Goal: Task Accomplishment & Management: Complete application form

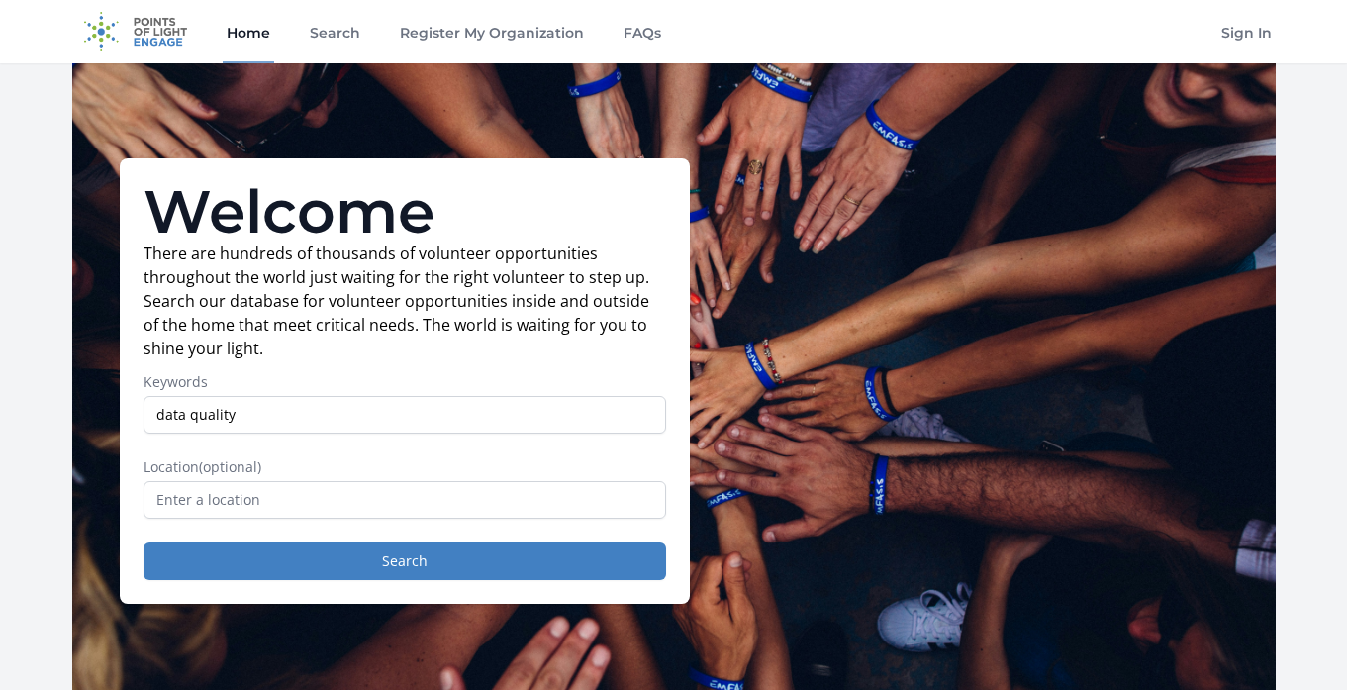
type input "data quality"
click at [368, 506] on input "text" at bounding box center [405, 500] width 523 height 38
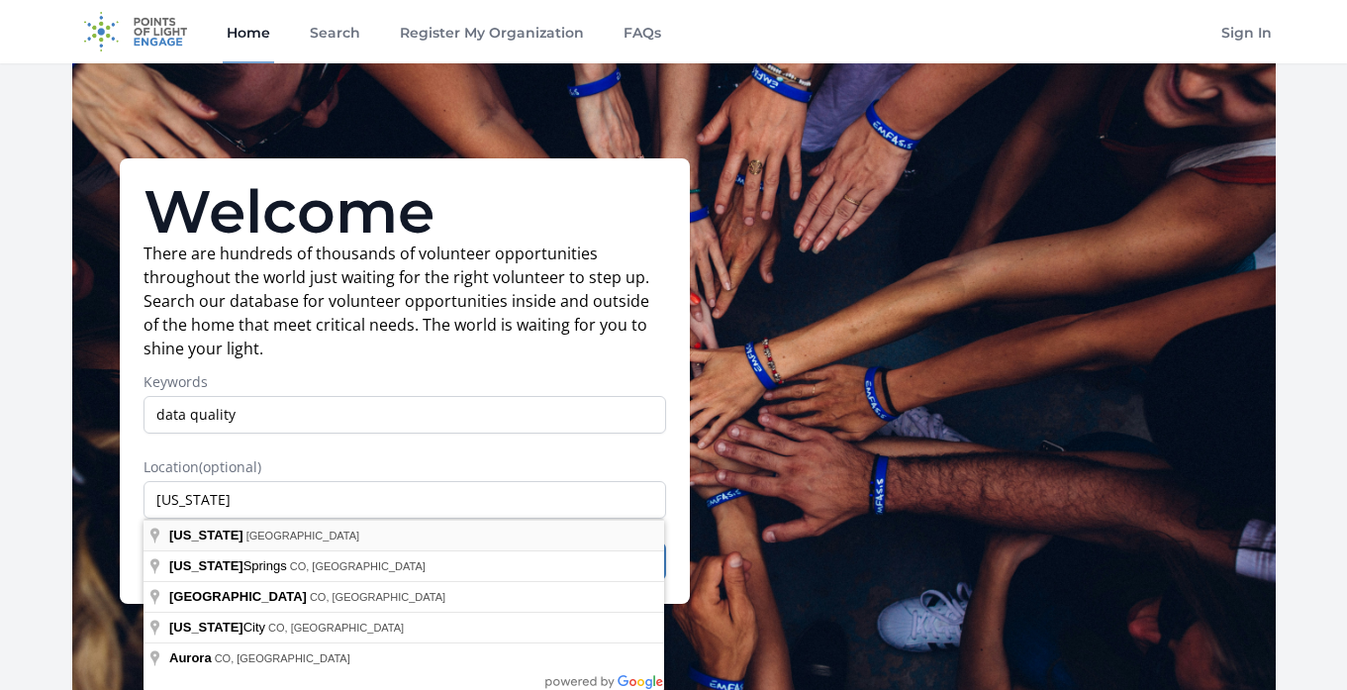
type input "Colorado, USA"
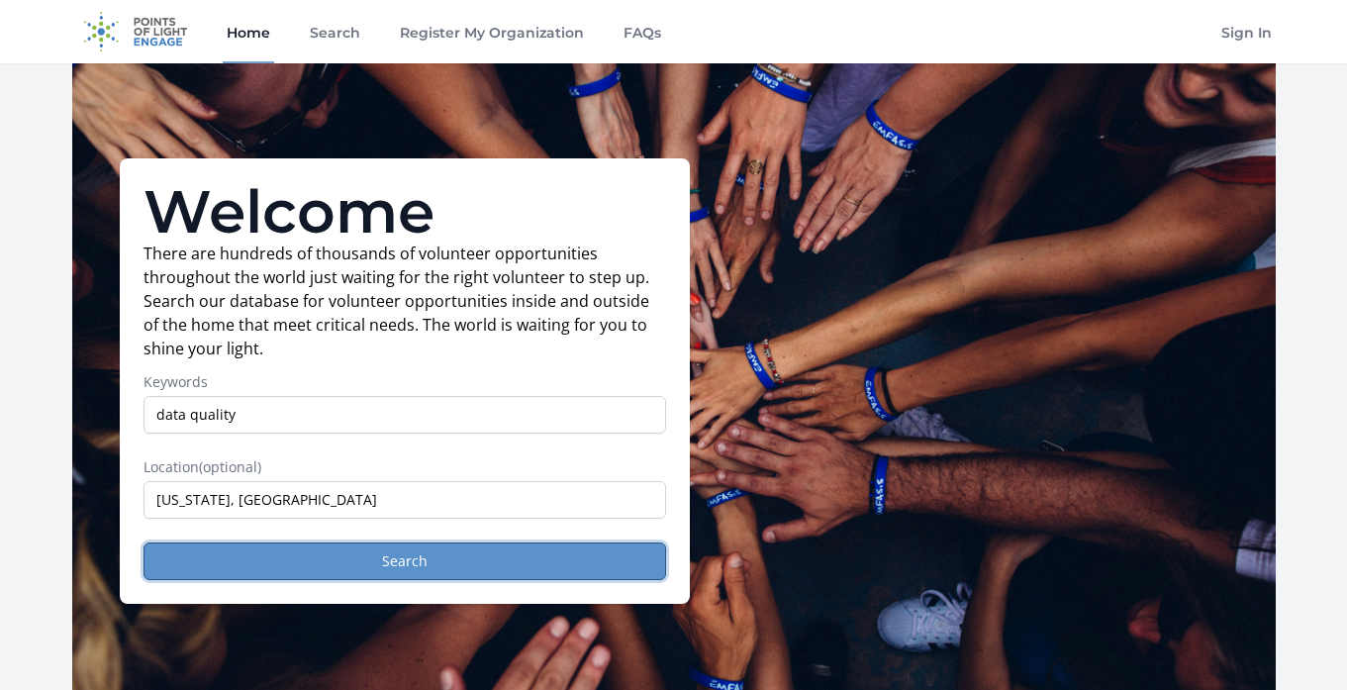
click at [322, 565] on button "Search" at bounding box center [405, 562] width 523 height 38
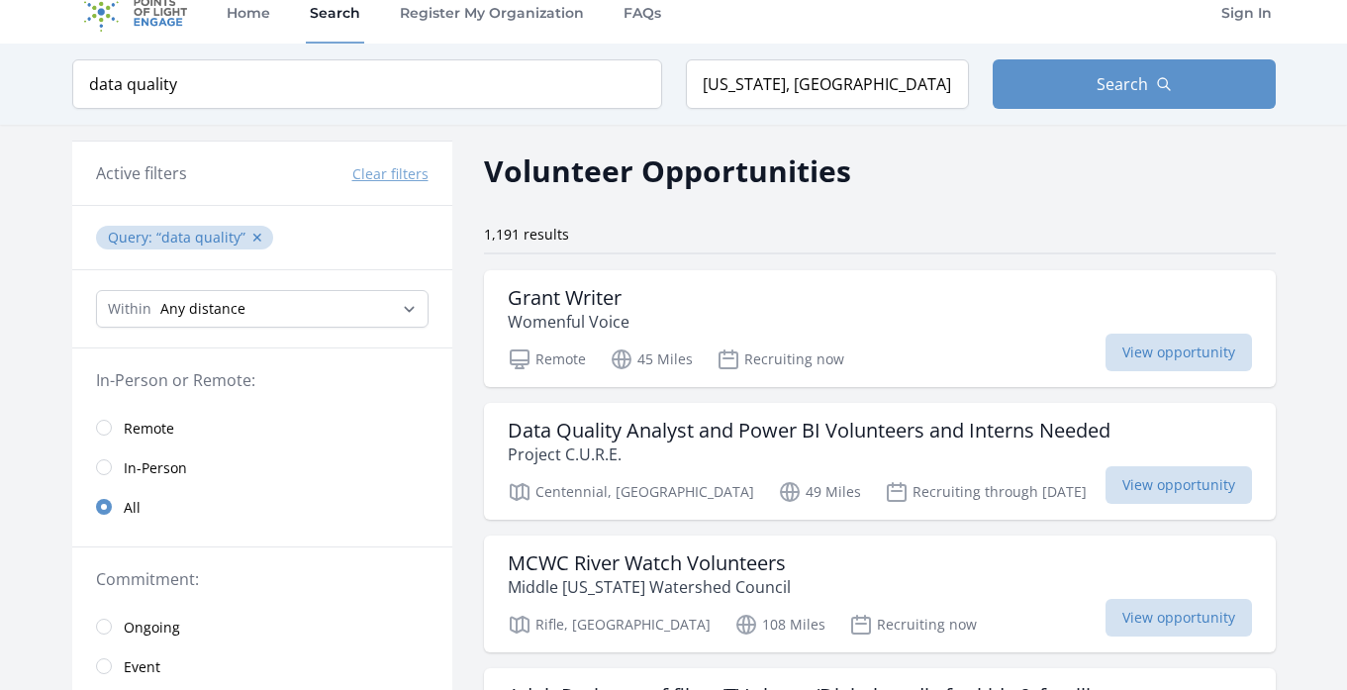
scroll to position [27, 0]
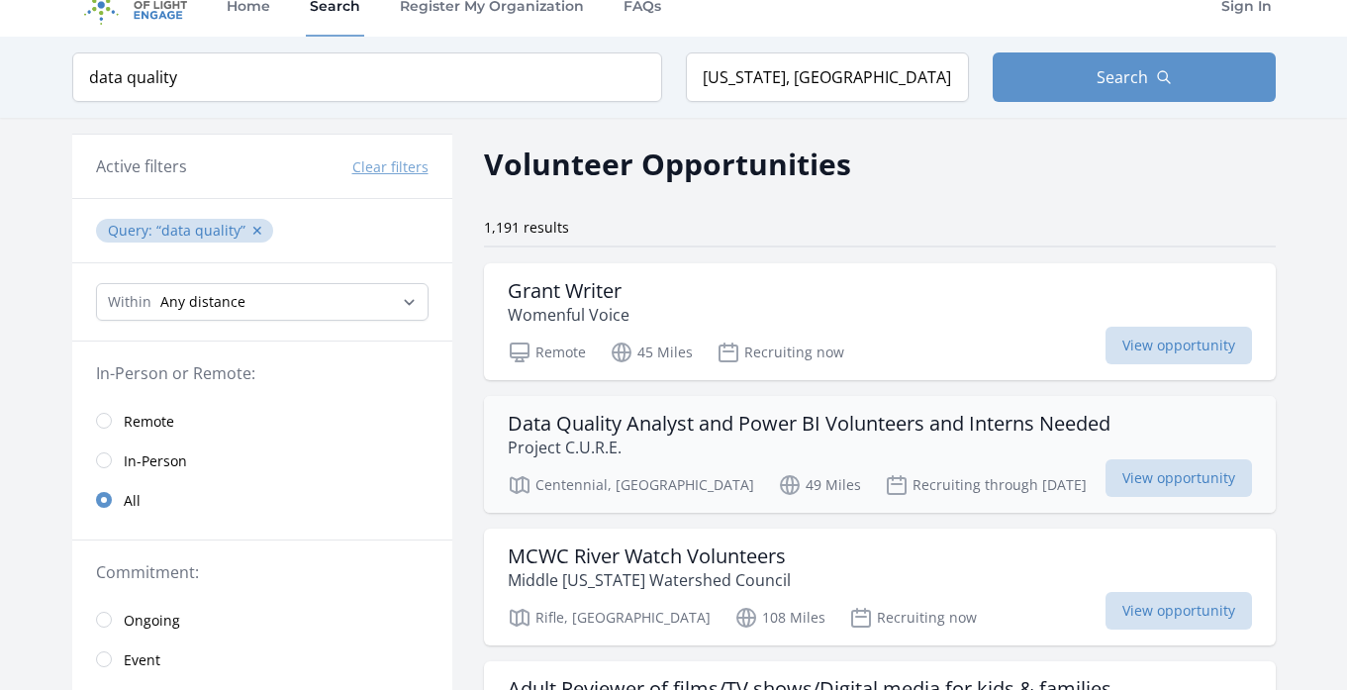
click at [700, 427] on h3 "Data Quality Analyst and Power BI Volunteers and Interns Needed" at bounding box center [809, 424] width 603 height 24
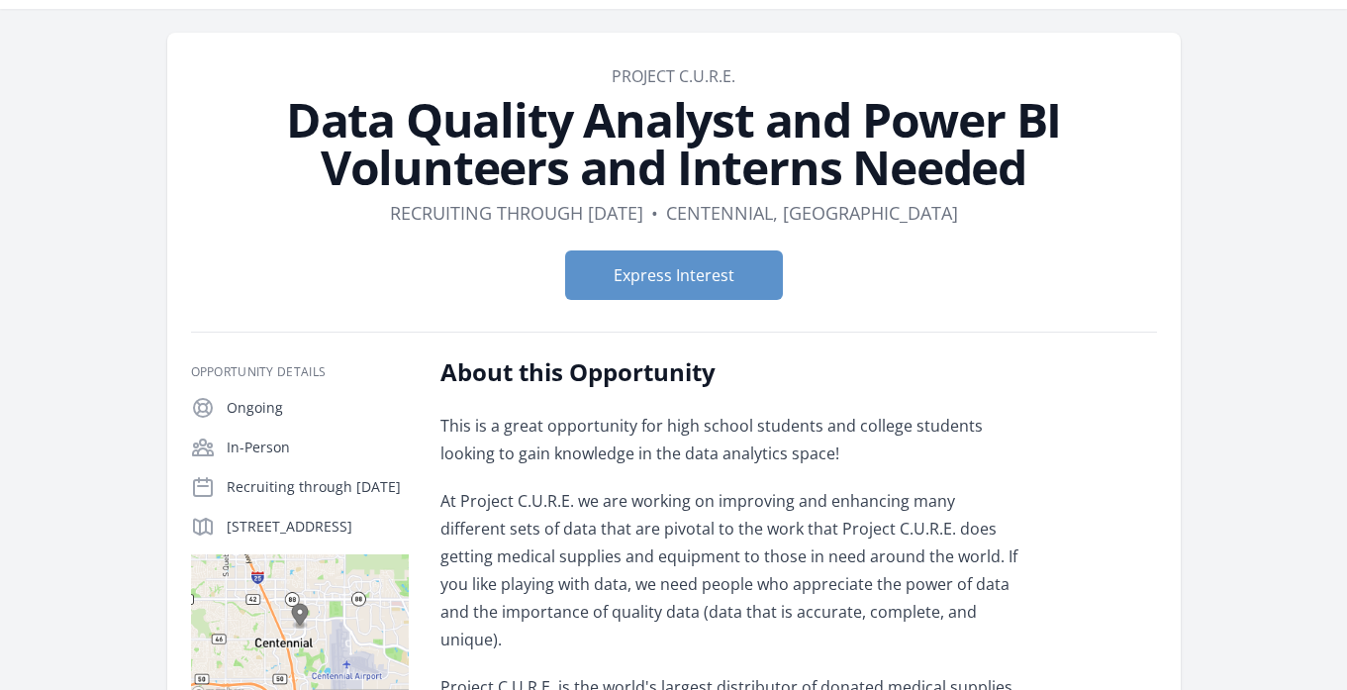
scroll to position [71, 0]
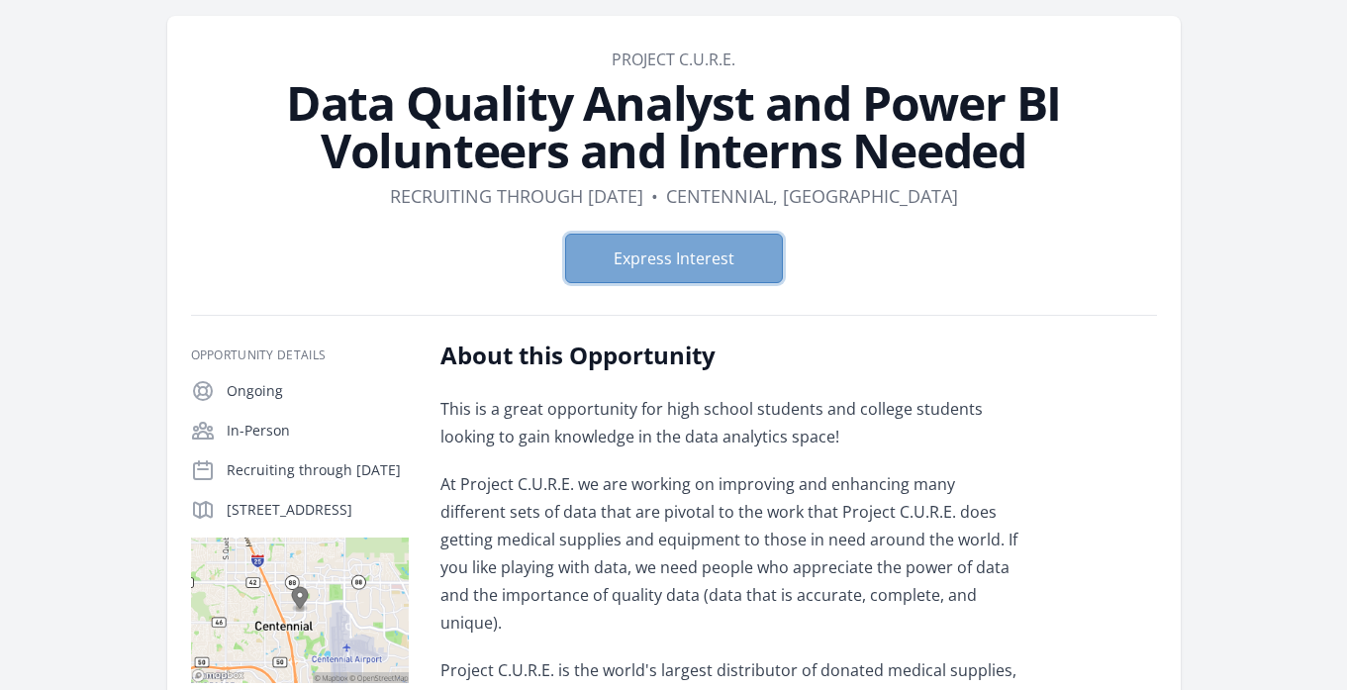
click at [686, 269] on button "Express Interest" at bounding box center [674, 259] width 218 height 50
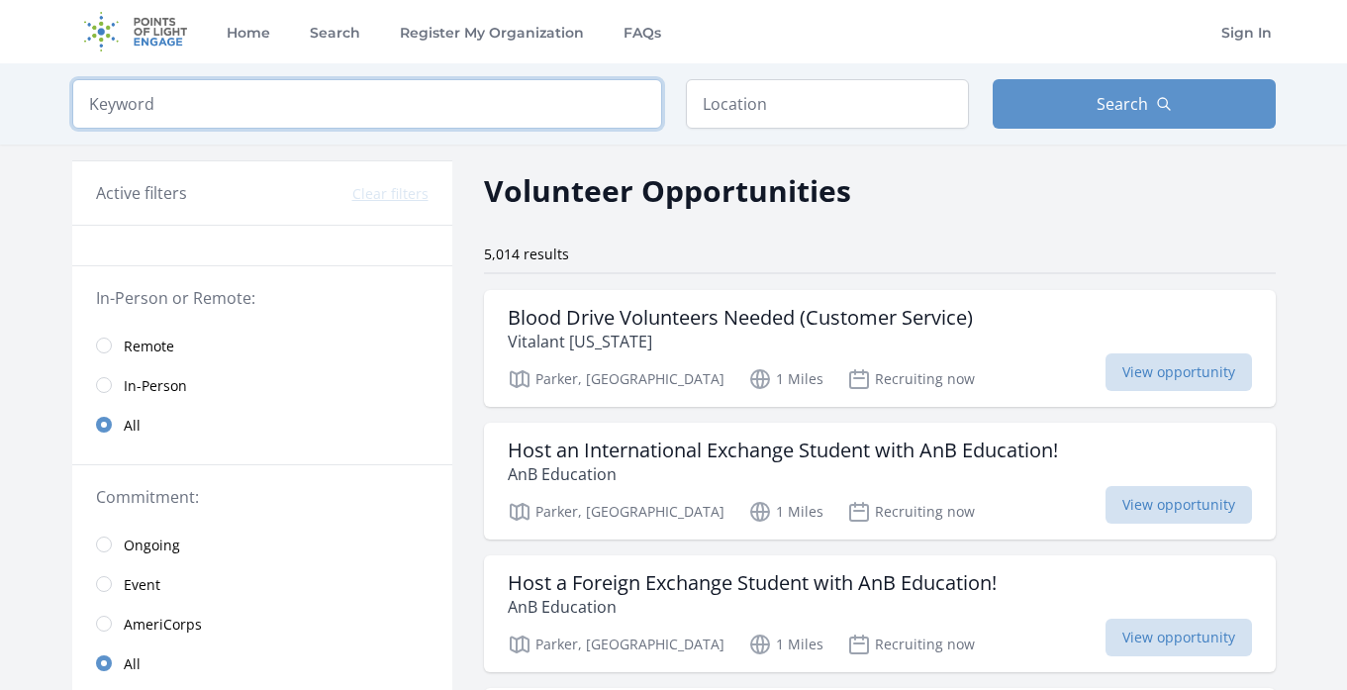
click at [453, 92] on input "search" at bounding box center [367, 104] width 590 height 50
type input "data"
click button "submit" at bounding box center [0, 0] width 0 height 0
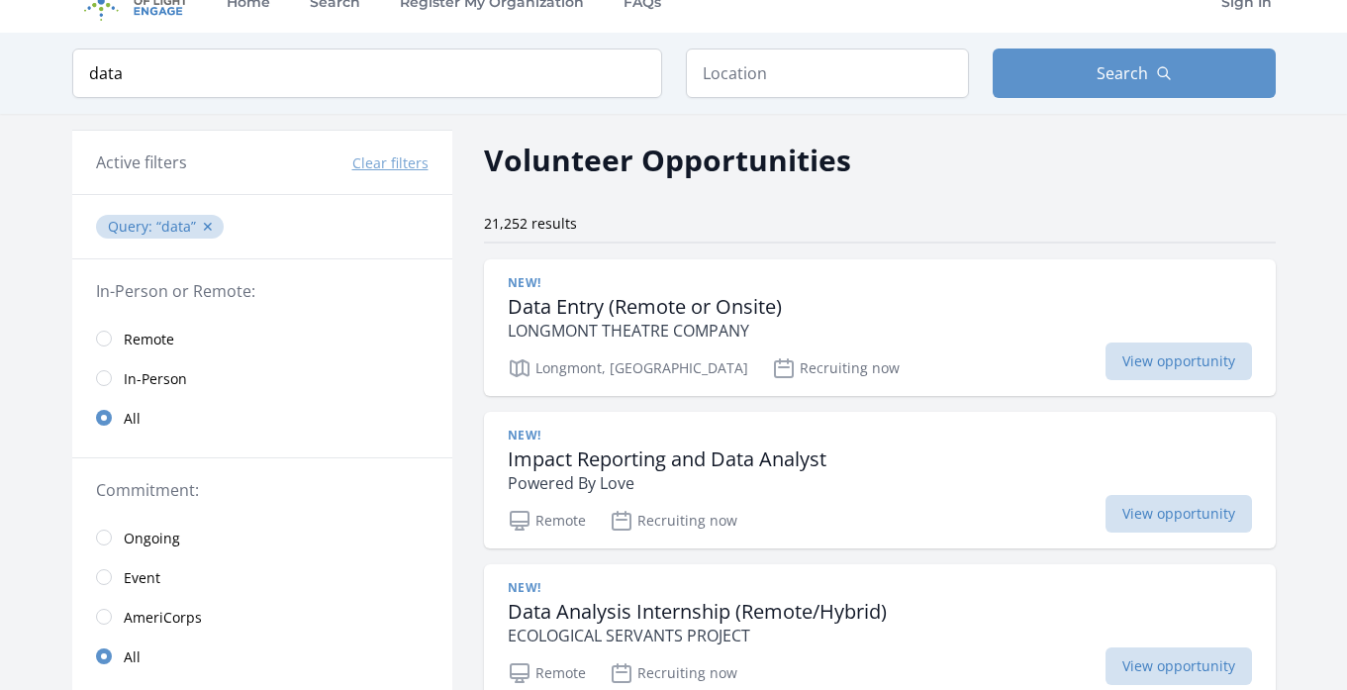
scroll to position [36, 0]
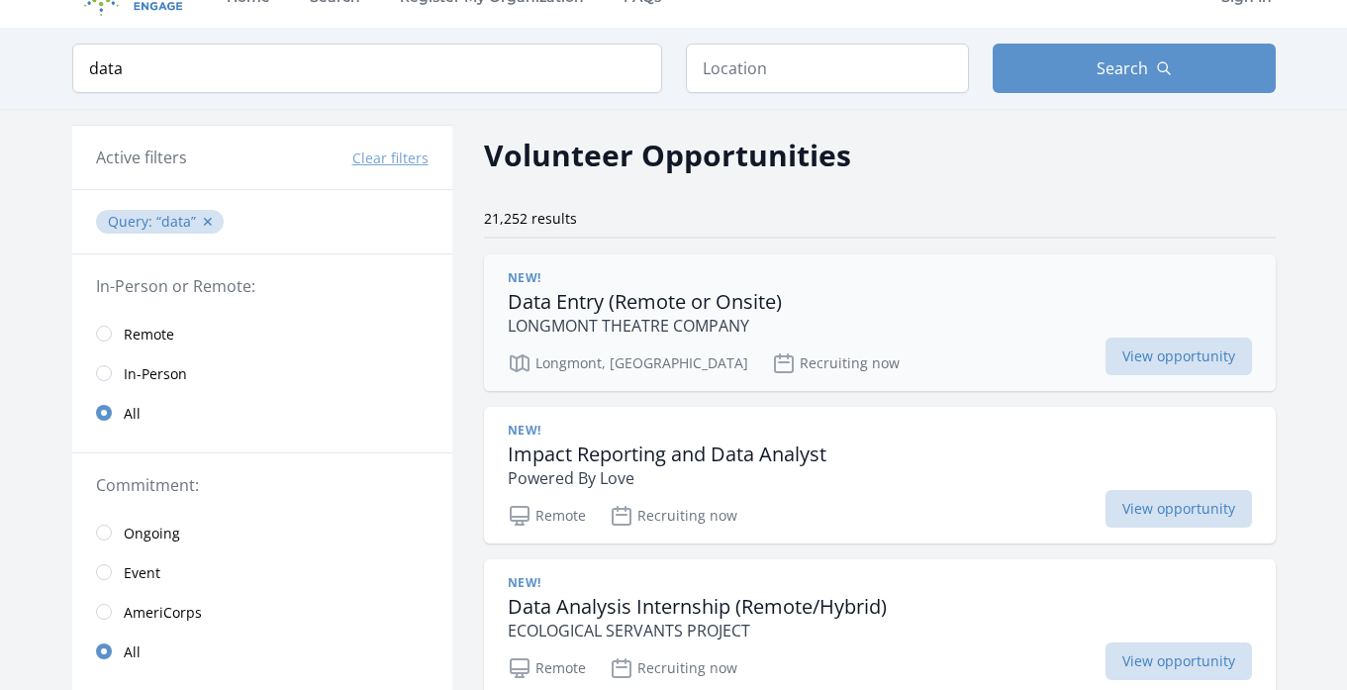
click at [741, 307] on h3 "Data Entry (Remote or Onsite)" at bounding box center [645, 302] width 274 height 24
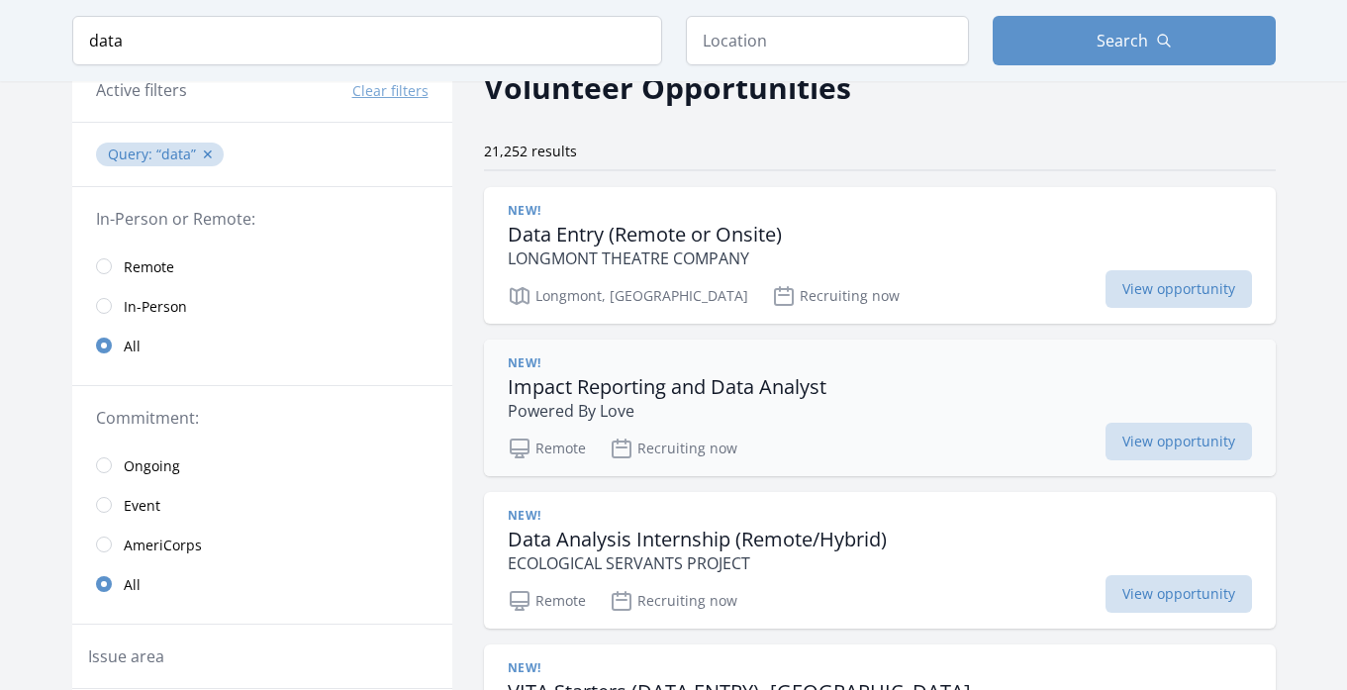
click at [750, 401] on p "Powered By Love" at bounding box center [667, 411] width 319 height 24
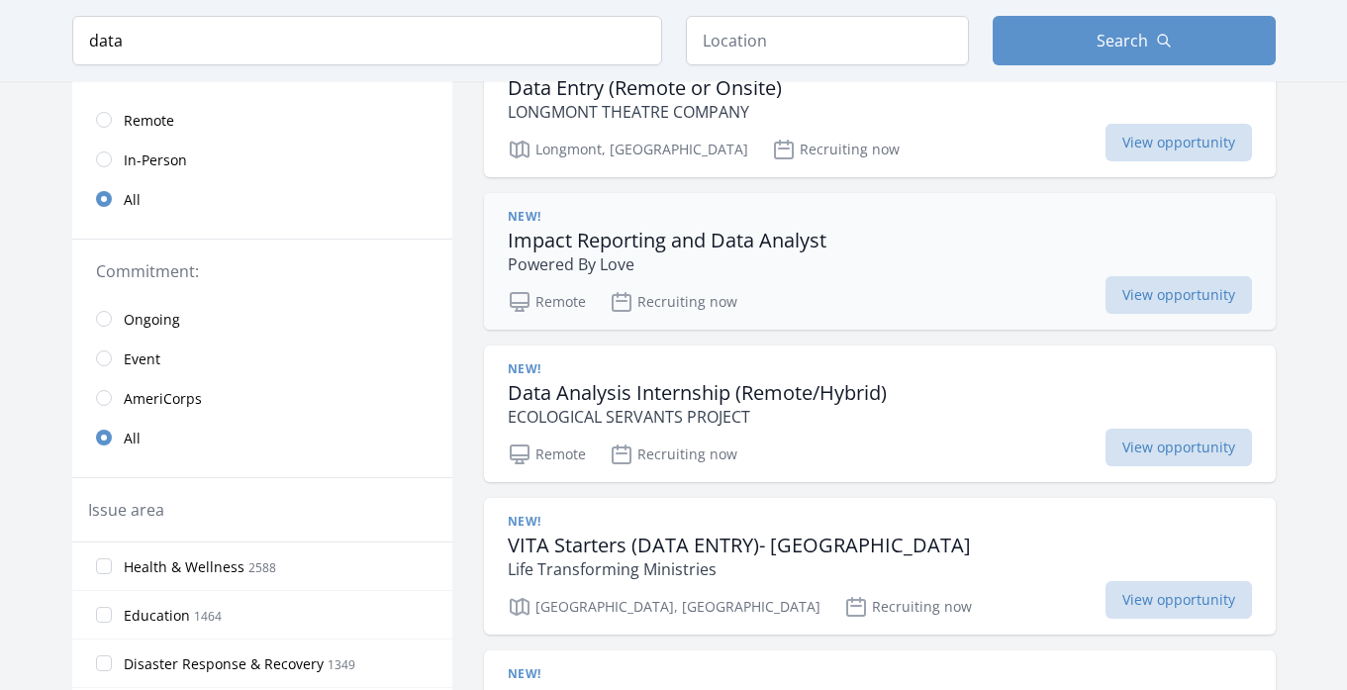
scroll to position [251, 0]
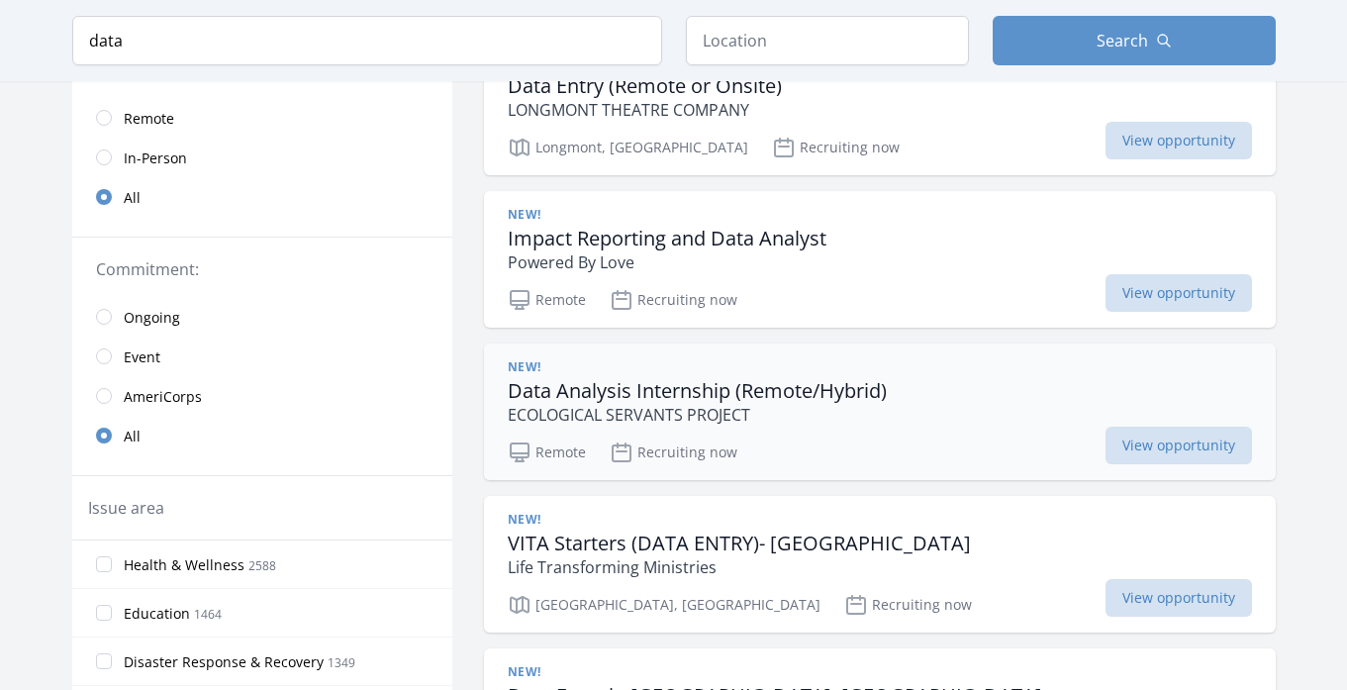
click at [744, 387] on h3 "Data Analysis Internship (Remote/Hybrid)" at bounding box center [697, 391] width 379 height 24
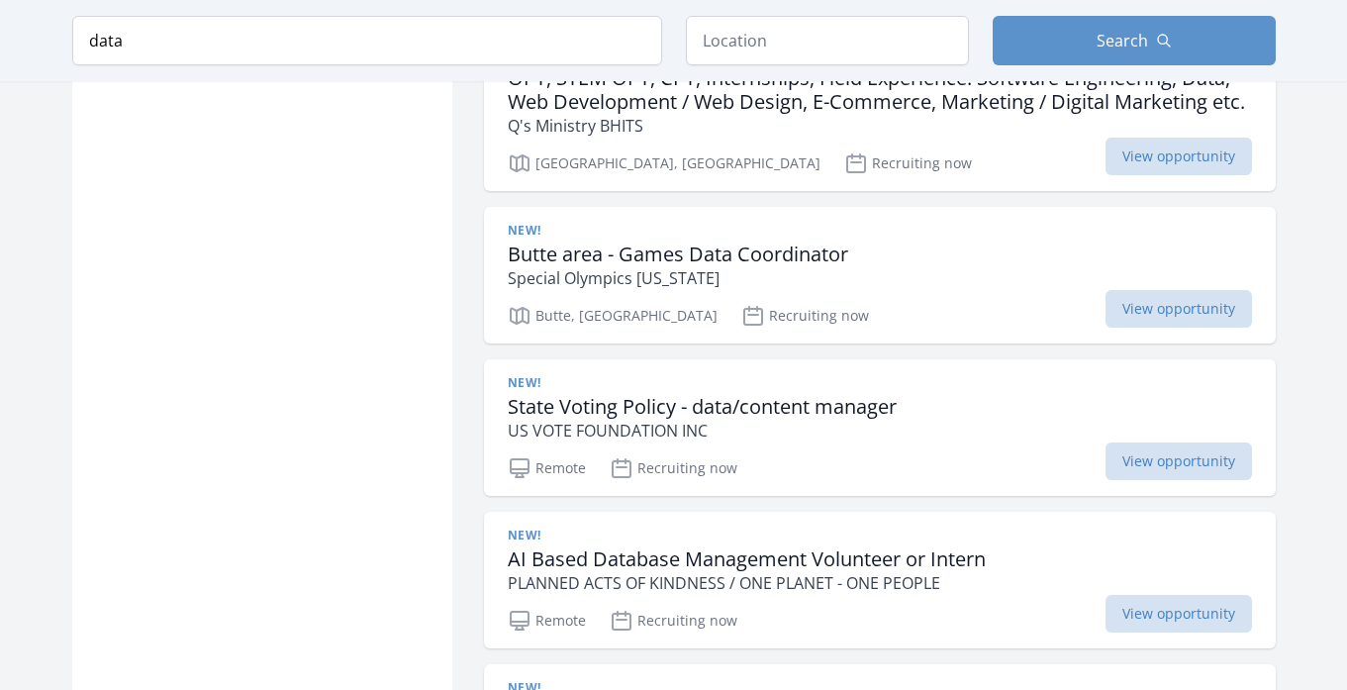
scroll to position [1374, 0]
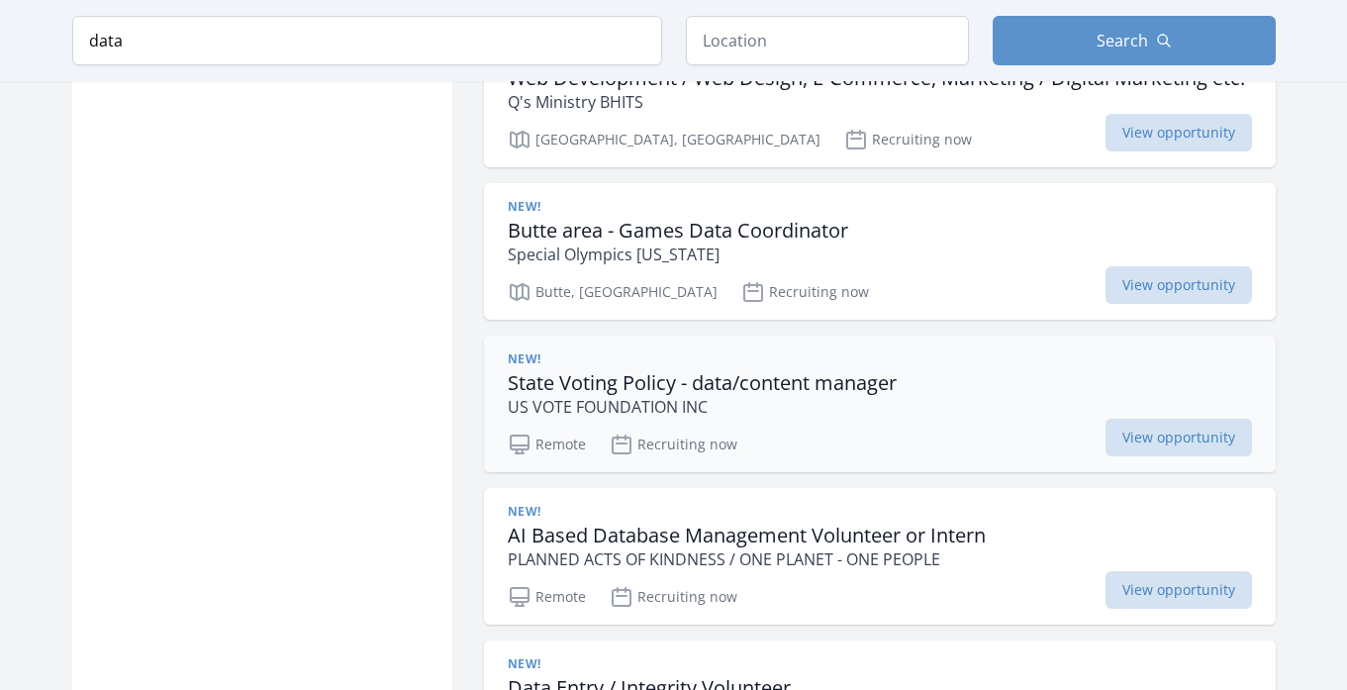
click at [729, 384] on h3 "State Voting Policy - data/content manager" at bounding box center [702, 383] width 389 height 24
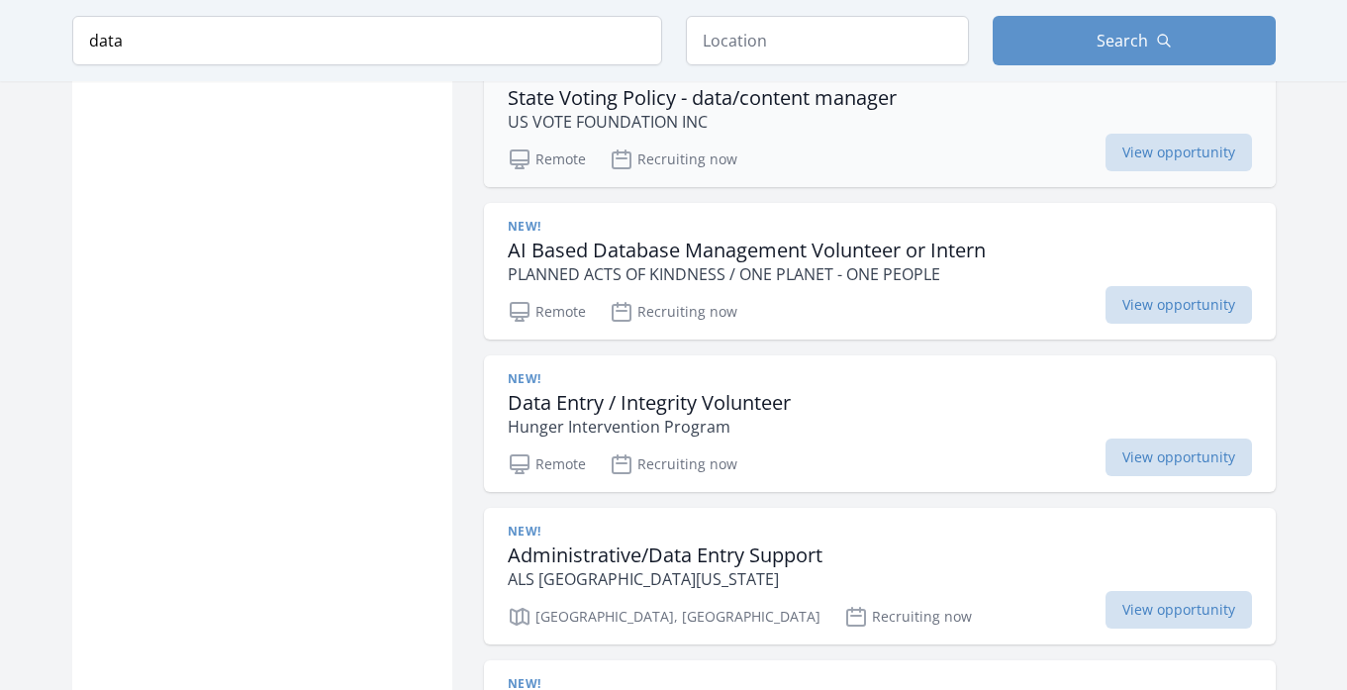
scroll to position [1663, 0]
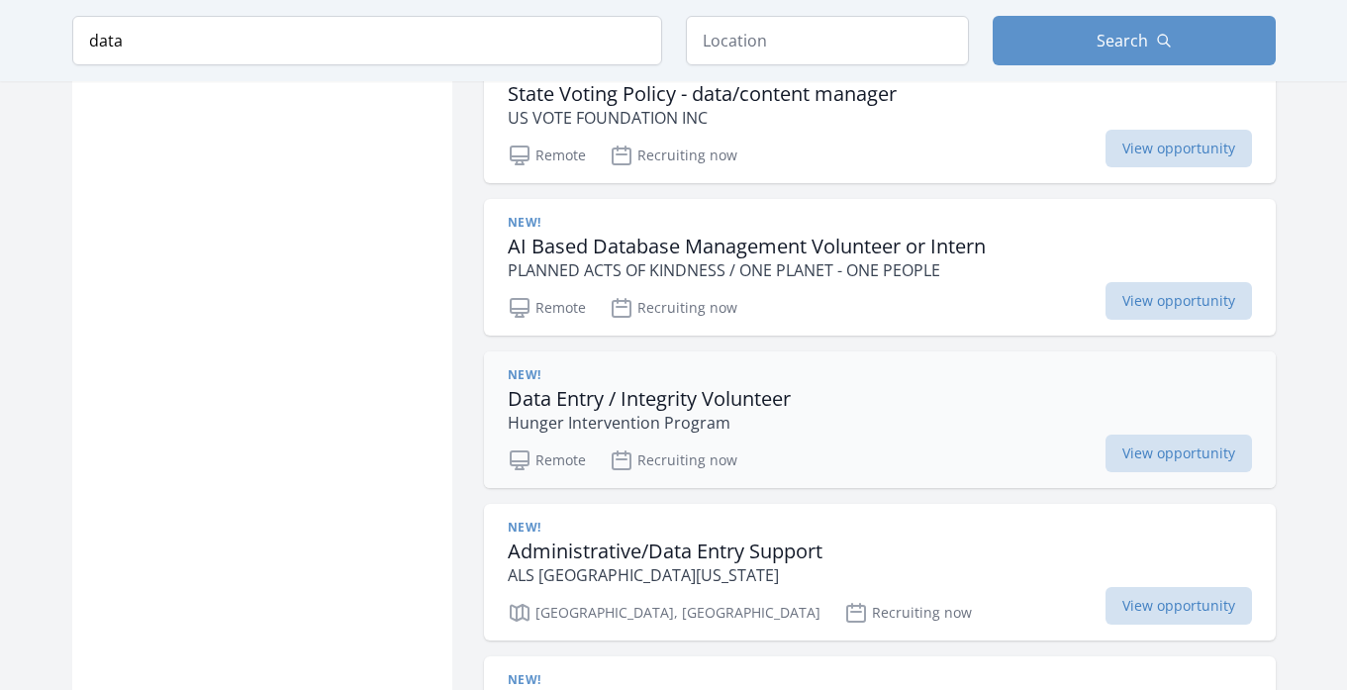
click at [606, 384] on div "New! Data Entry / Integrity Volunteer Hunger Intervention Program" at bounding box center [649, 400] width 283 height 67
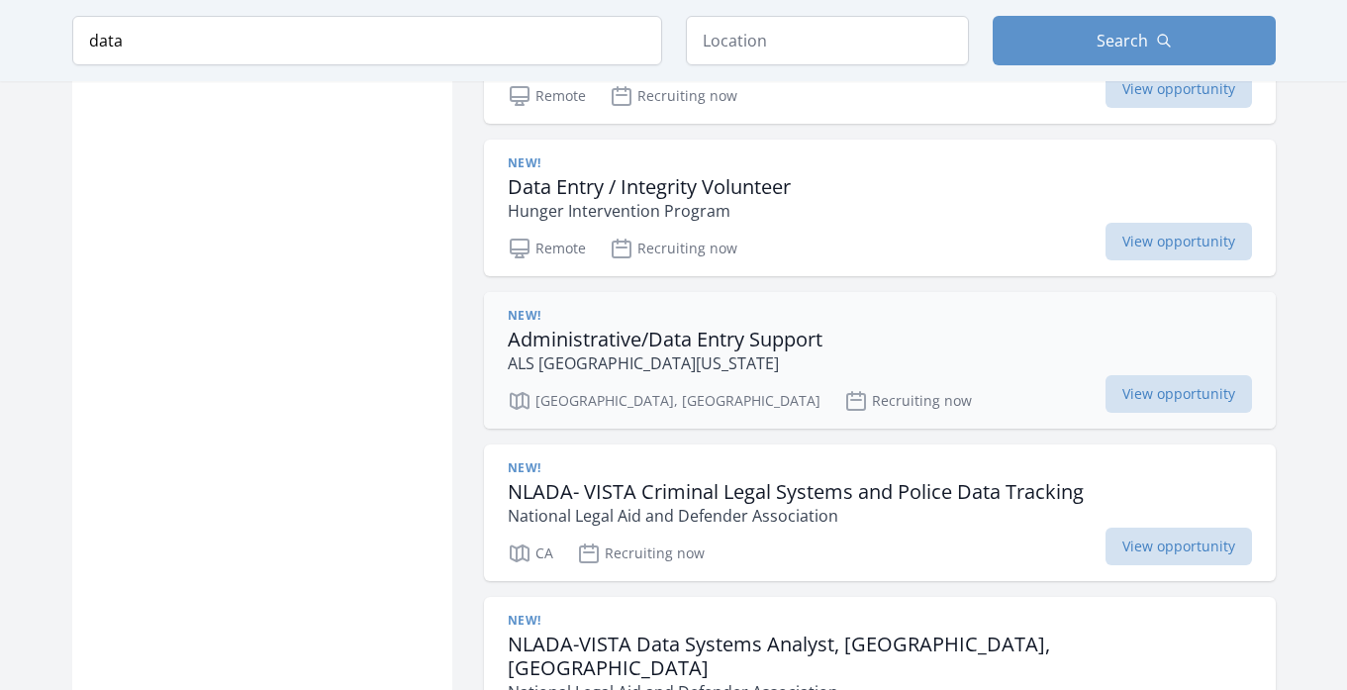
scroll to position [1880, 0]
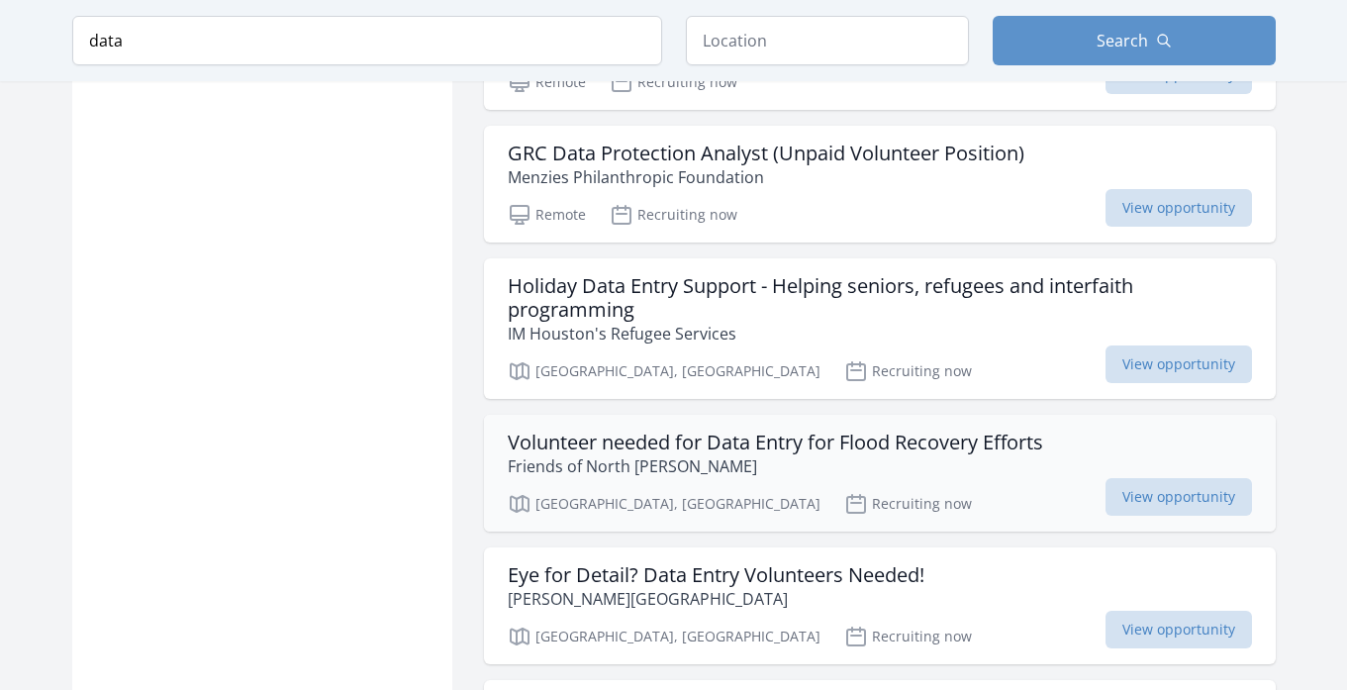
scroll to position [3424, 0]
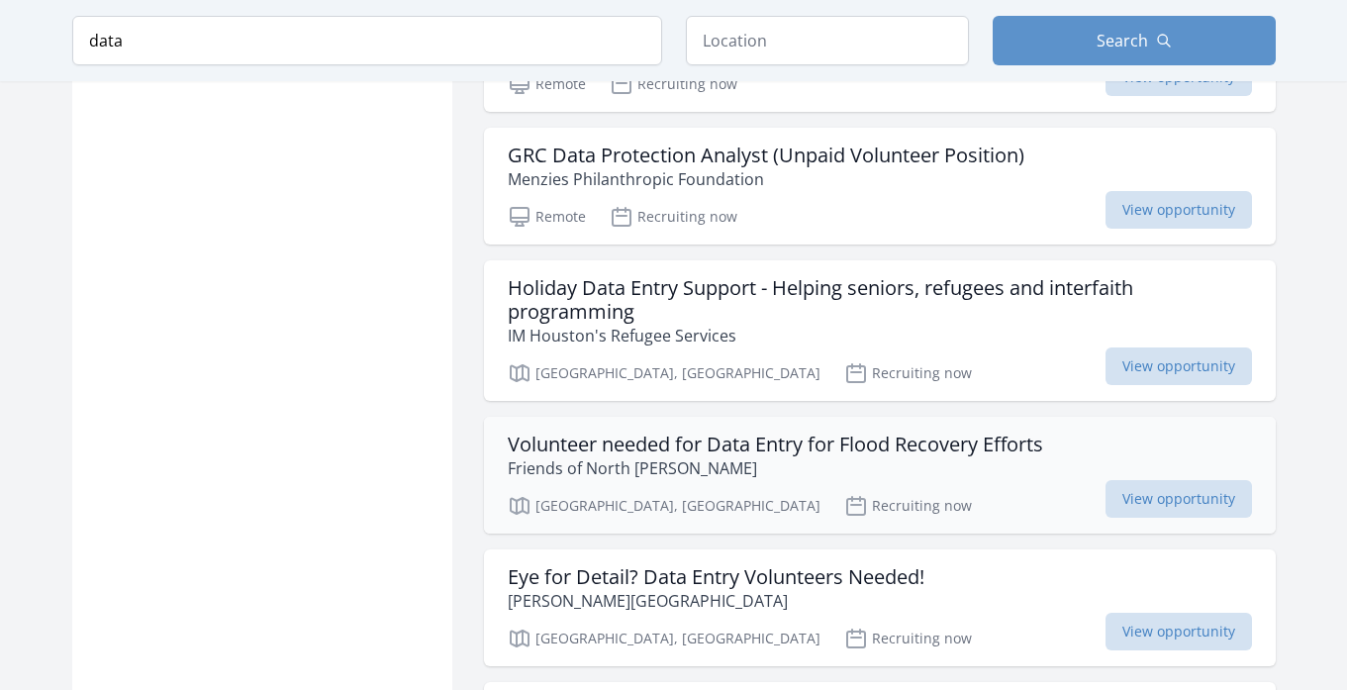
click at [628, 433] on h3 "Volunteer needed for Data Entry for Flood Recovery Efforts" at bounding box center [776, 445] width 536 height 24
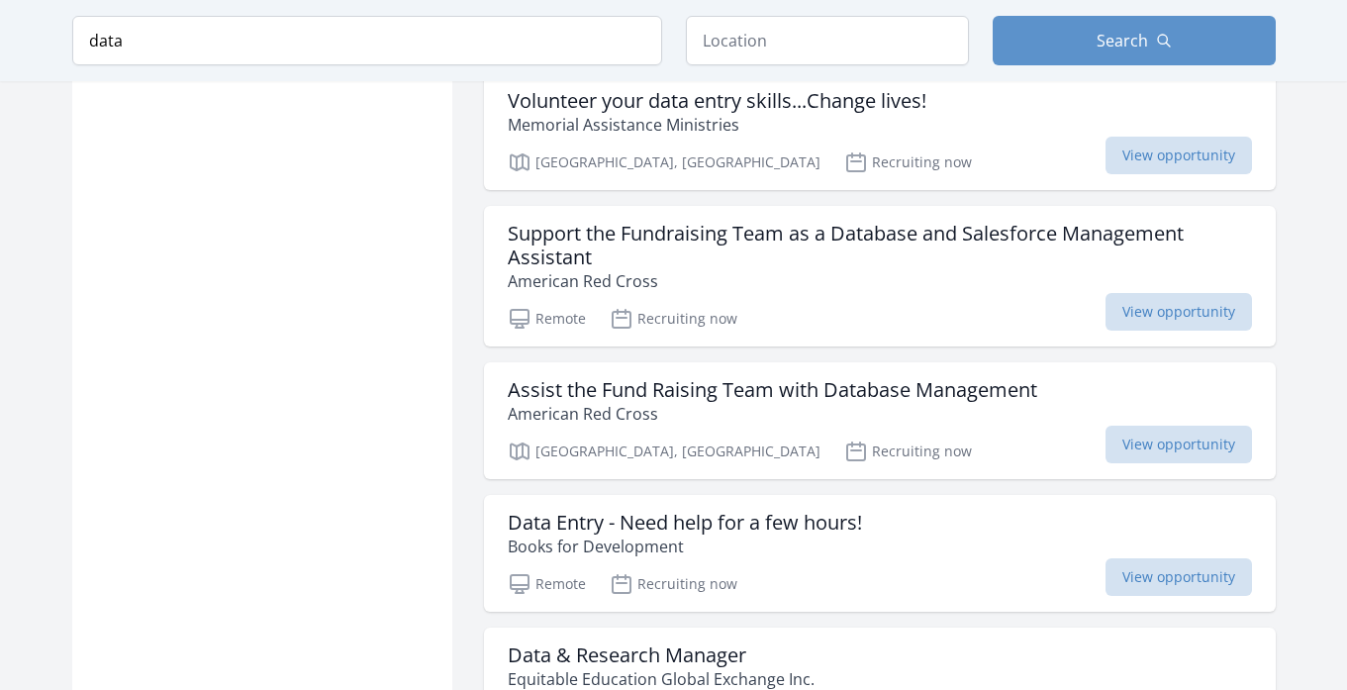
scroll to position [4166, 0]
click at [594, 510] on h3 "Data Entry - Need help for a few hours!" at bounding box center [685, 522] width 354 height 24
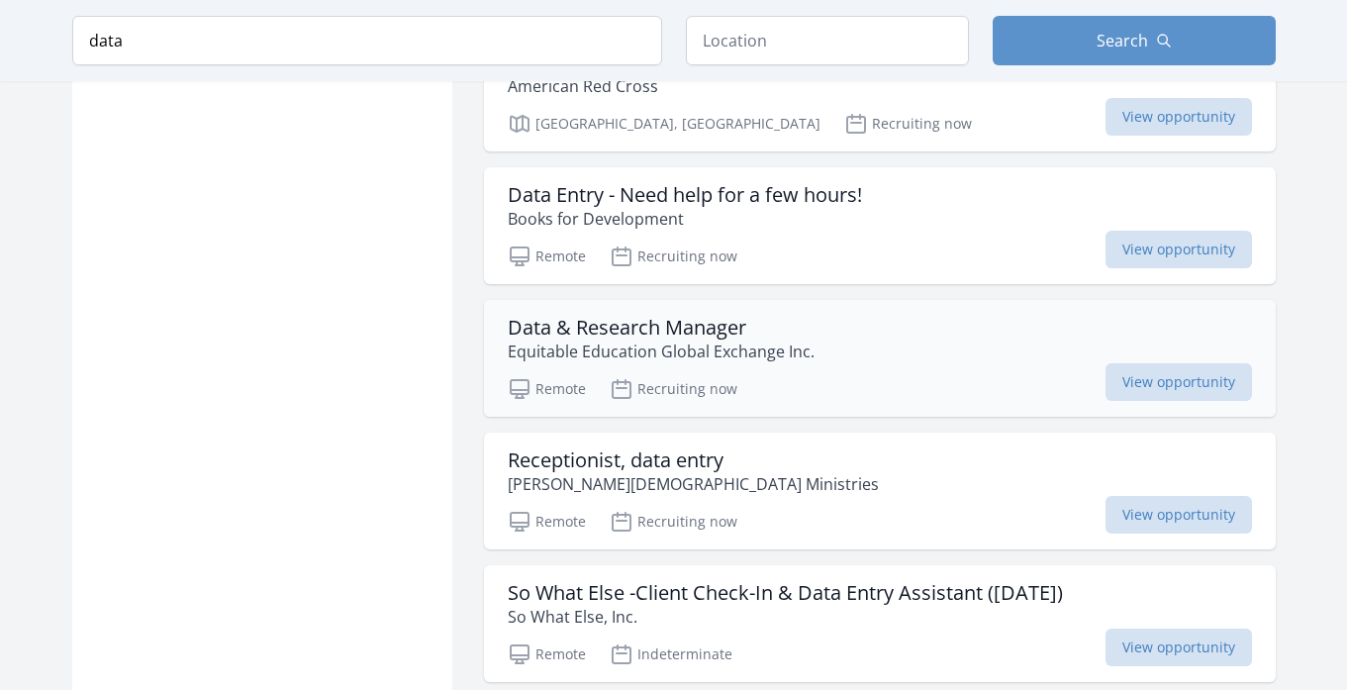
scroll to position [4495, 0]
click at [545, 447] on h3 "Receptionist, data entry" at bounding box center [693, 459] width 371 height 24
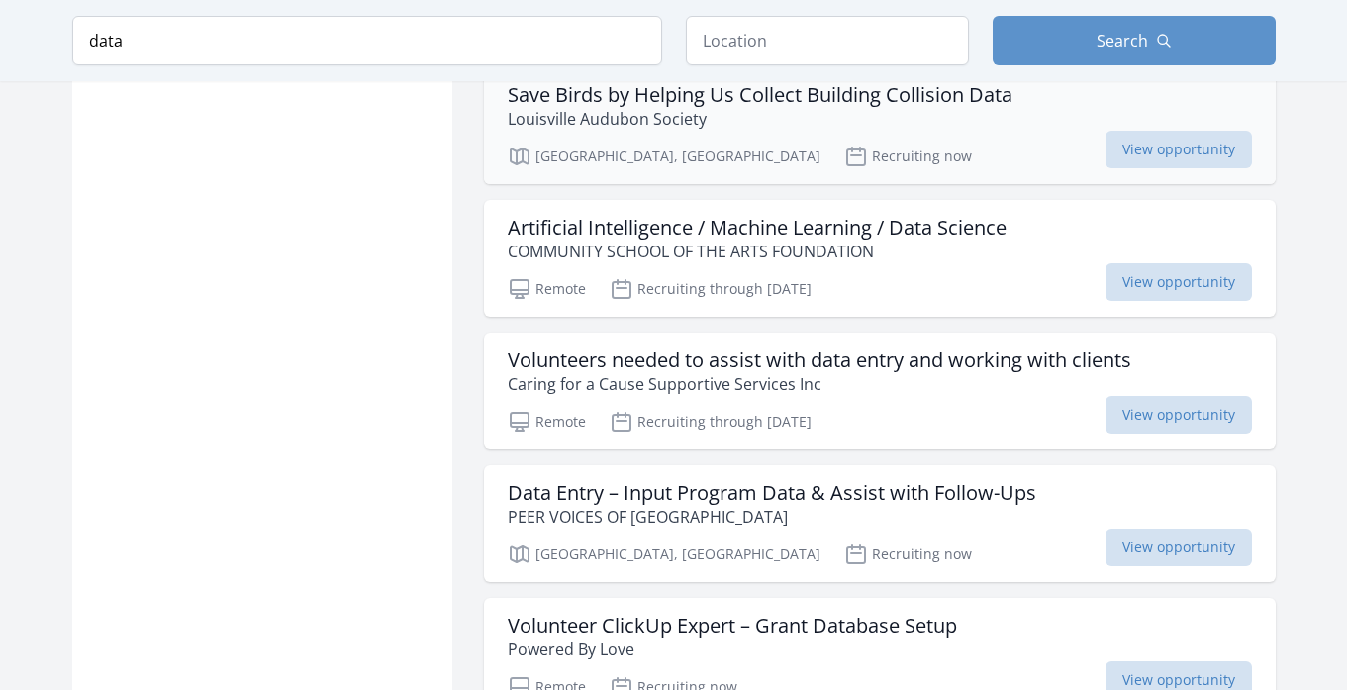
scroll to position [5124, 0]
click at [876, 348] on h3 "Volunteers needed to assist with data entry and working with clients" at bounding box center [820, 360] width 624 height 24
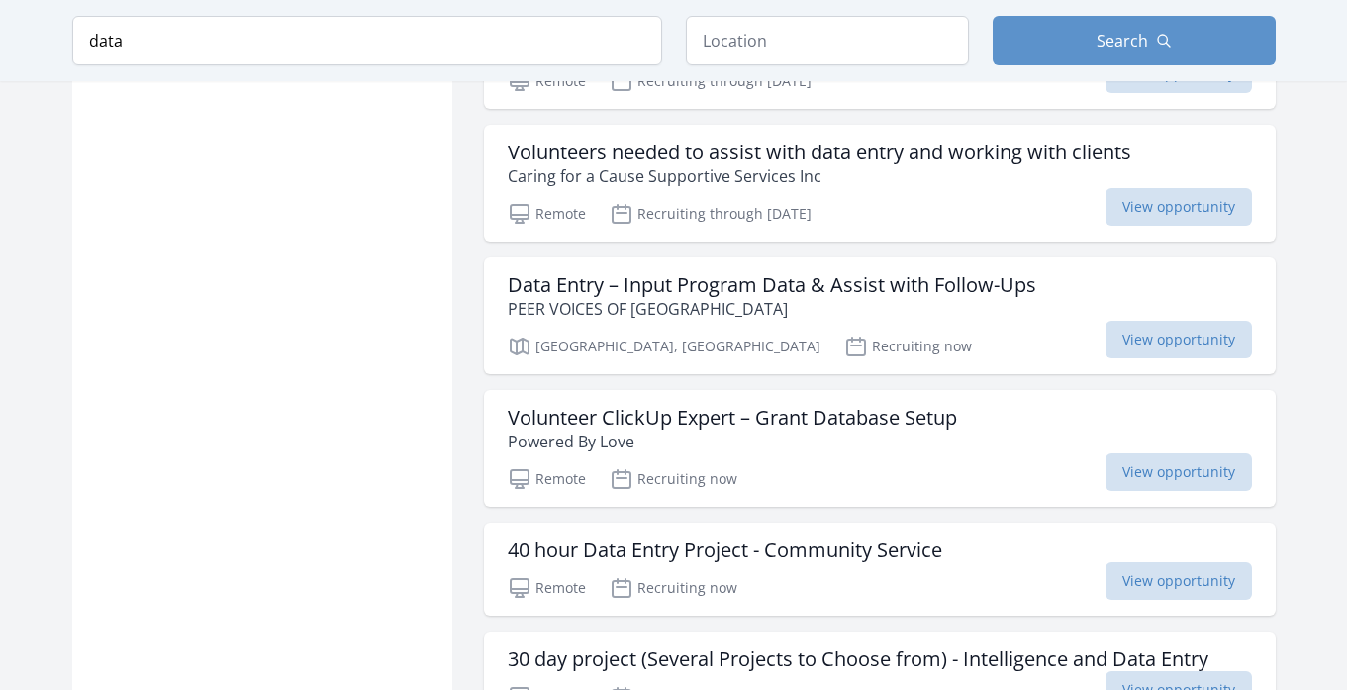
scroll to position [5508, 0]
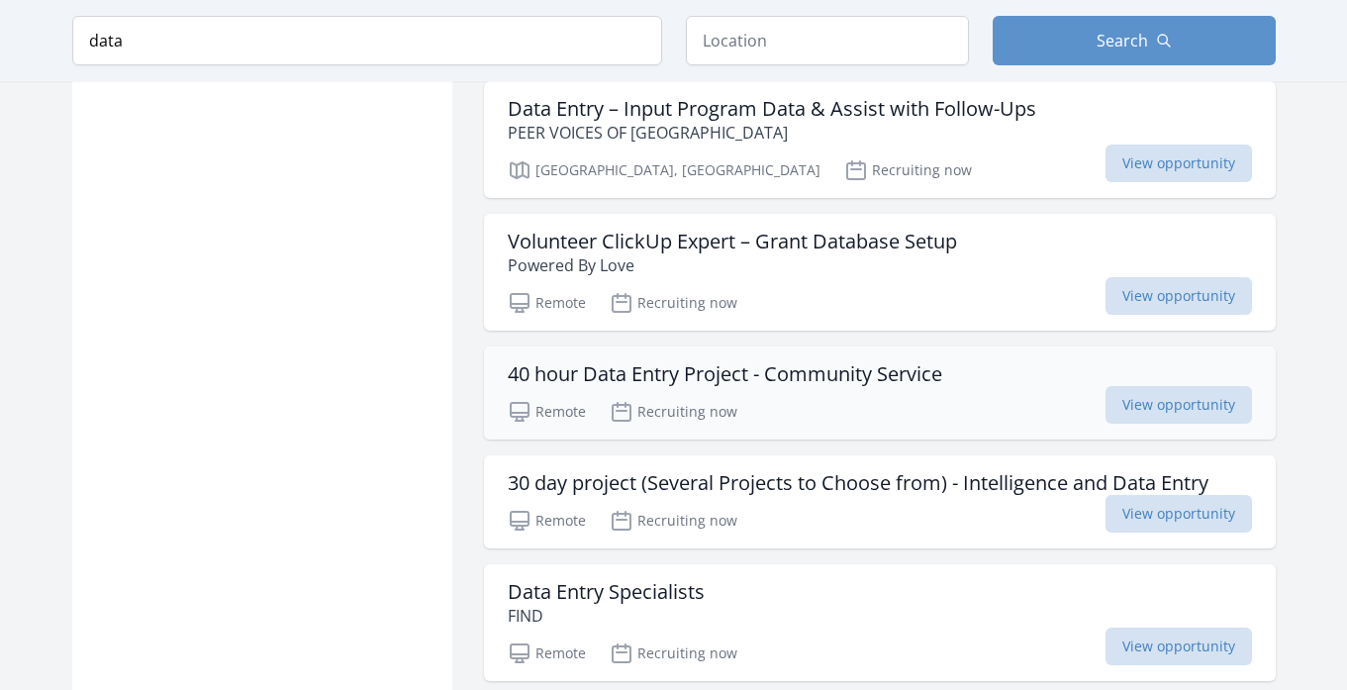
click at [883, 362] on h3 "40 hour Data Entry Project - Community Service" at bounding box center [725, 374] width 435 height 24
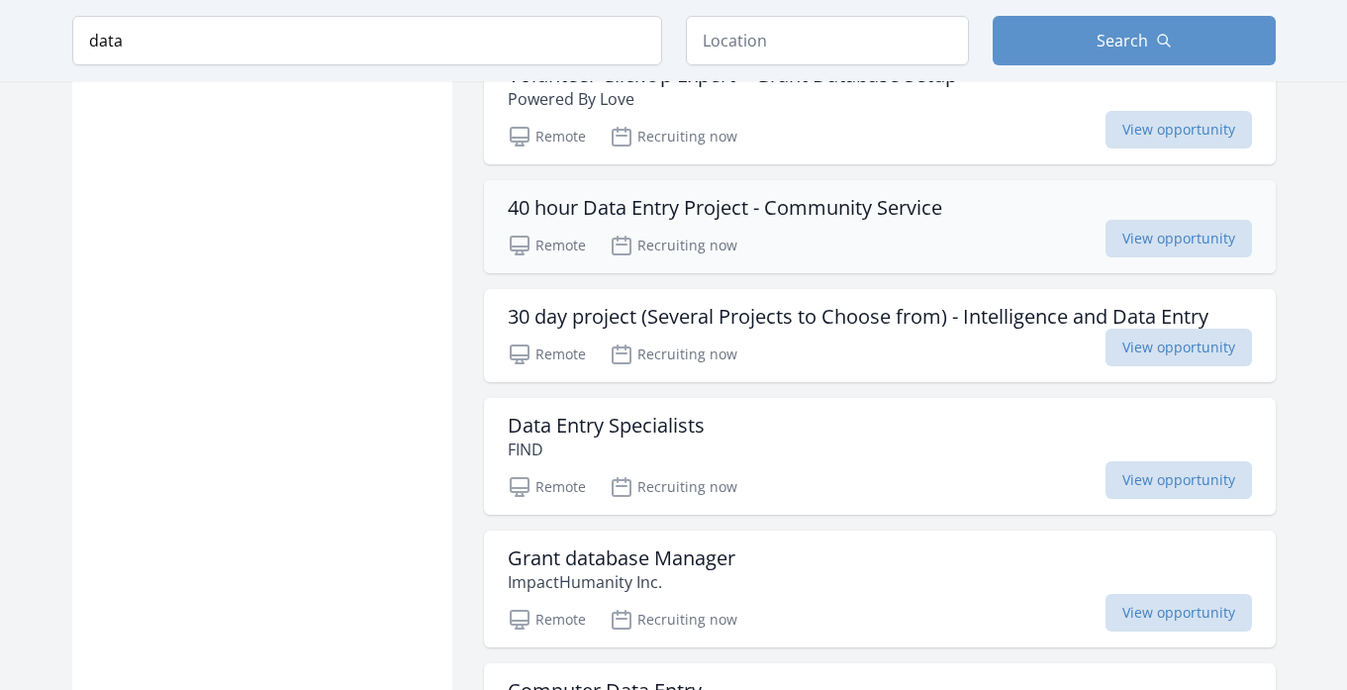
scroll to position [5684, 0]
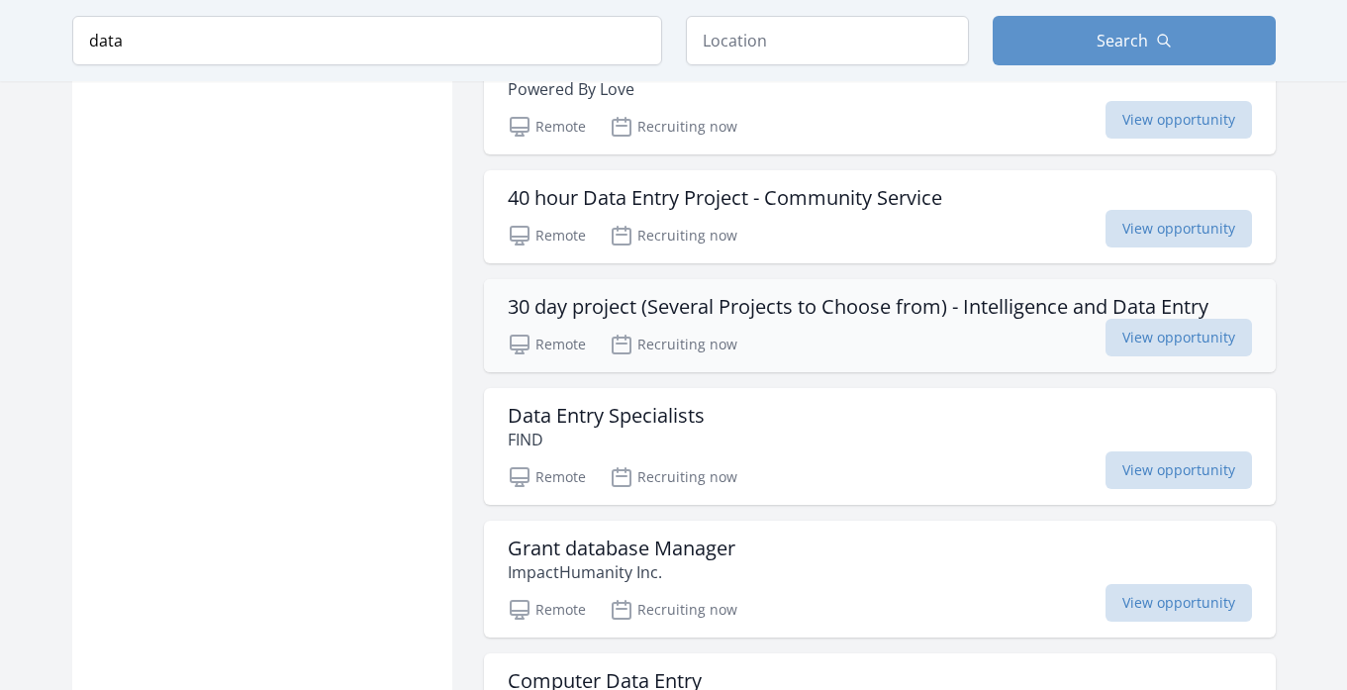
click at [549, 295] on h3 "30 day project (Several Projects to Choose from) - Intelligence and Data Entry" at bounding box center [858, 307] width 701 height 24
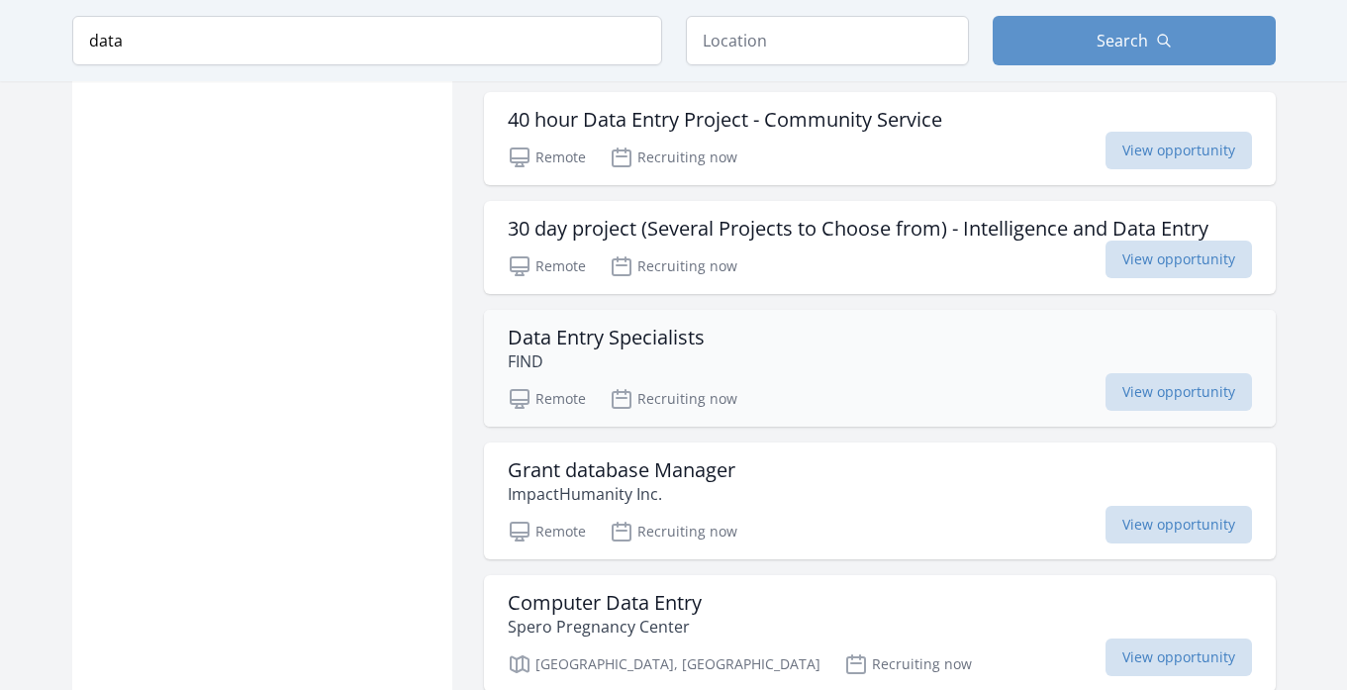
scroll to position [5769, 0]
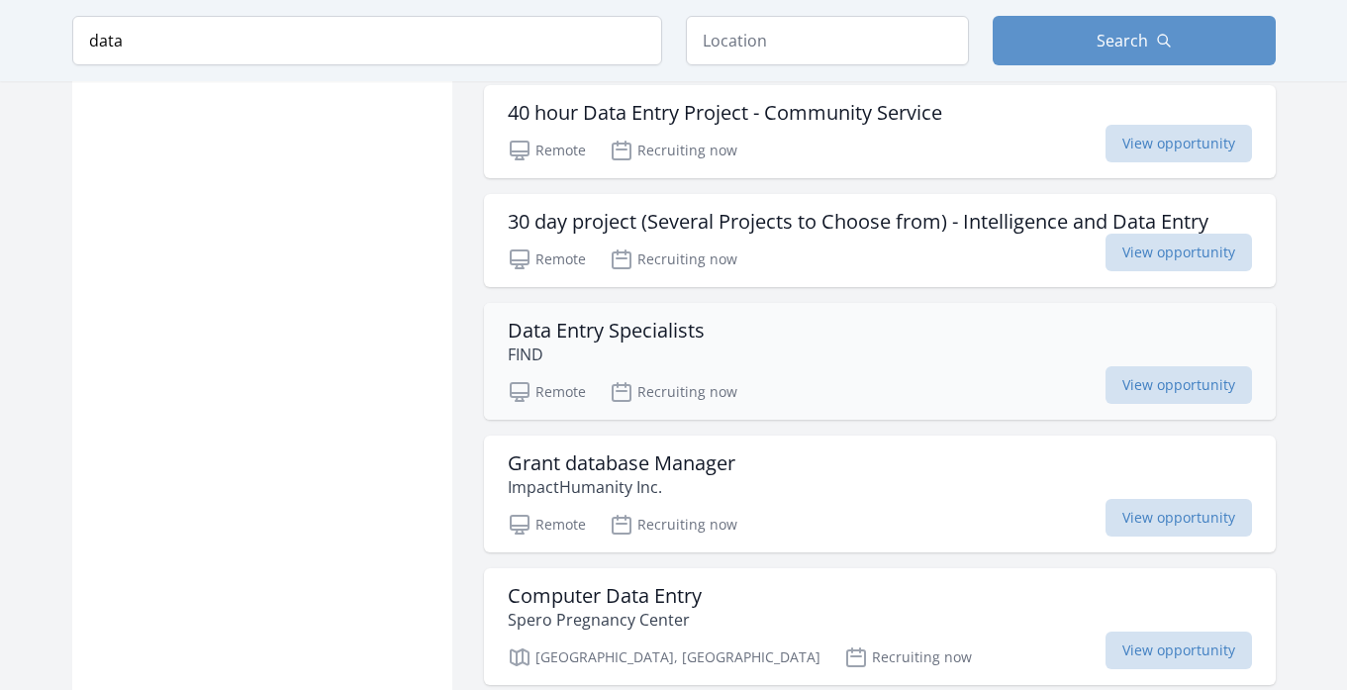
click at [619, 303] on div "Data Entry Specialists FIND Remote Recruiting now View opportunity" at bounding box center [880, 361] width 792 height 117
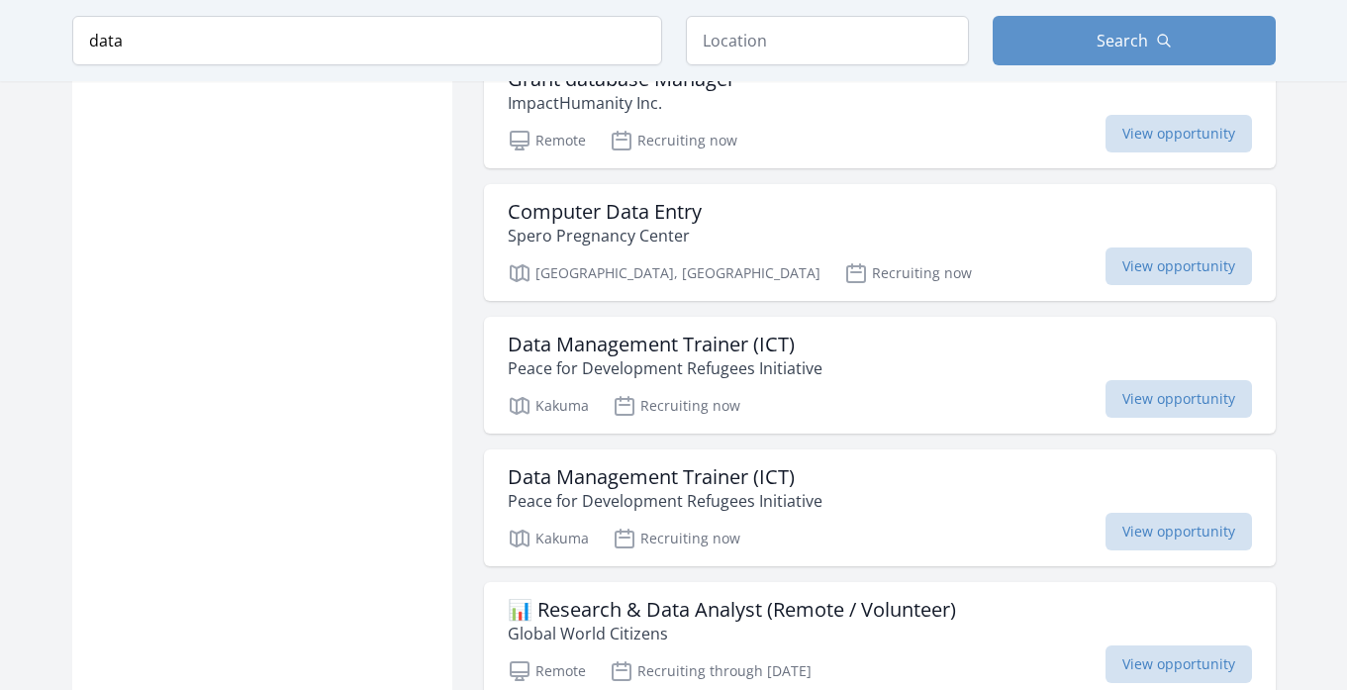
scroll to position [6361, 0]
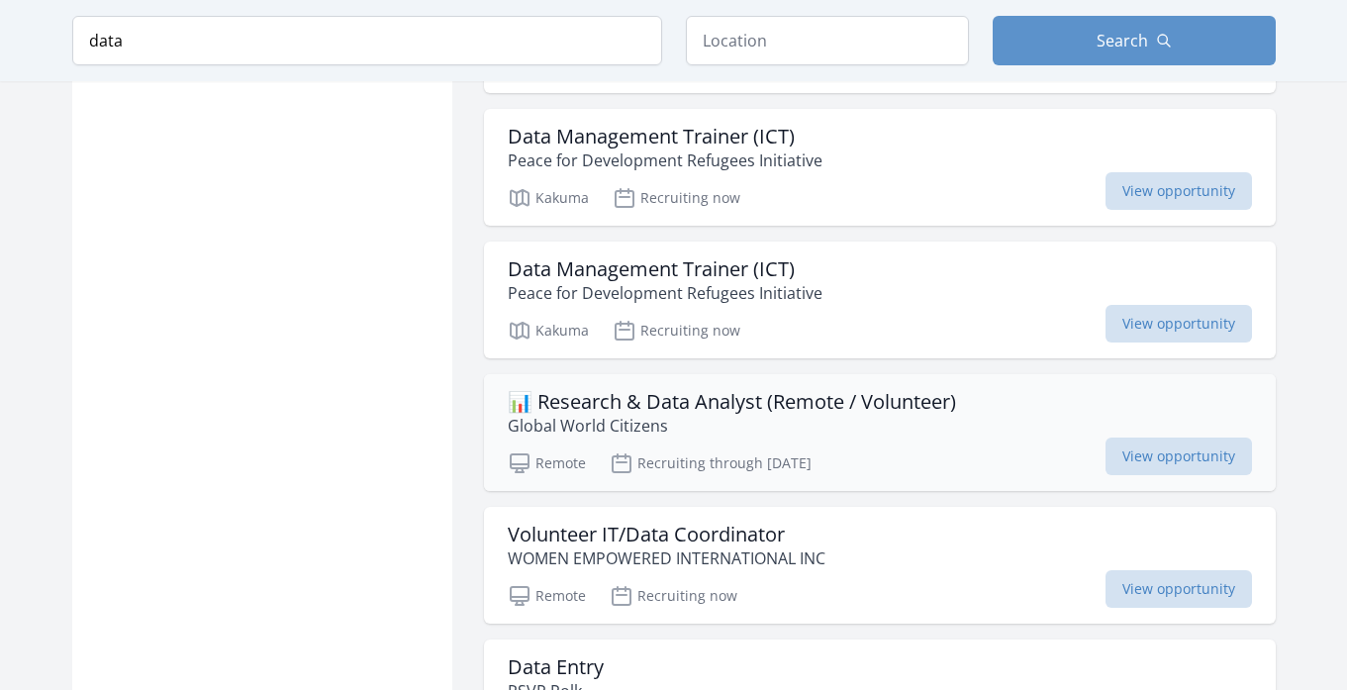
click at [631, 390] on h3 "📊 Research & Data Analyst (Remote / Volunteer)" at bounding box center [732, 402] width 448 height 24
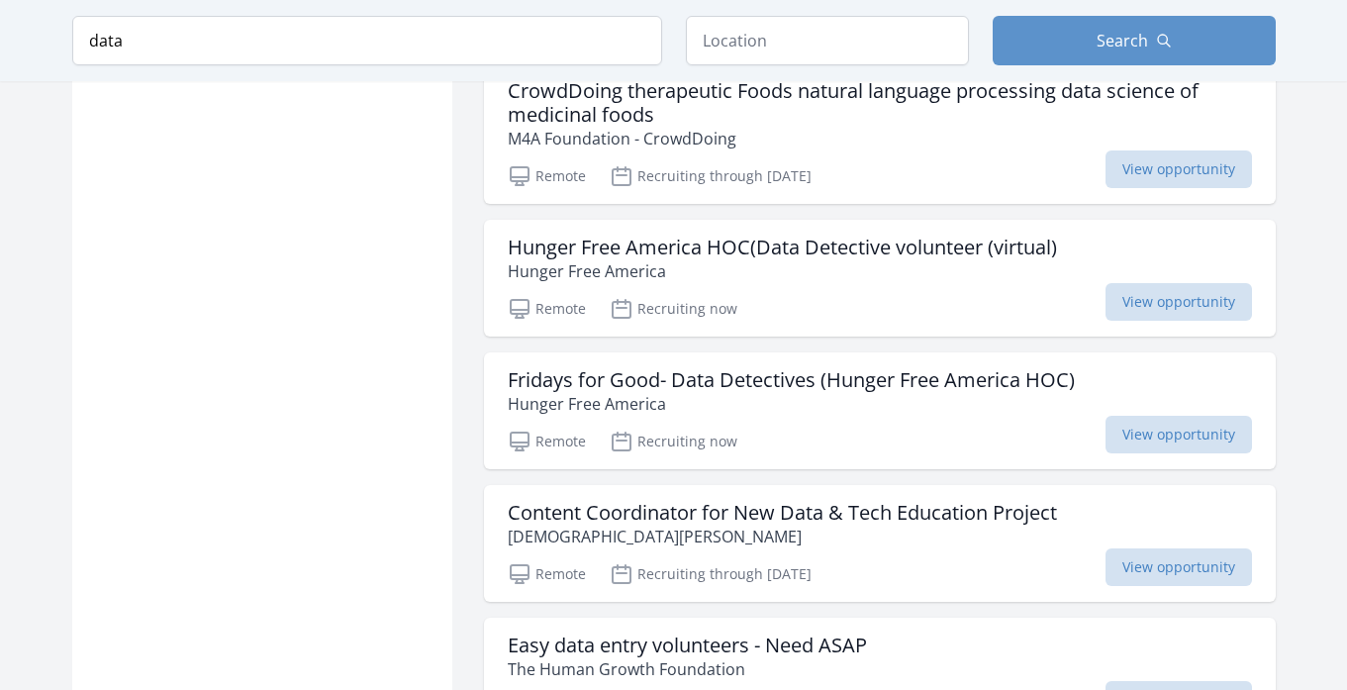
scroll to position [7603, 0]
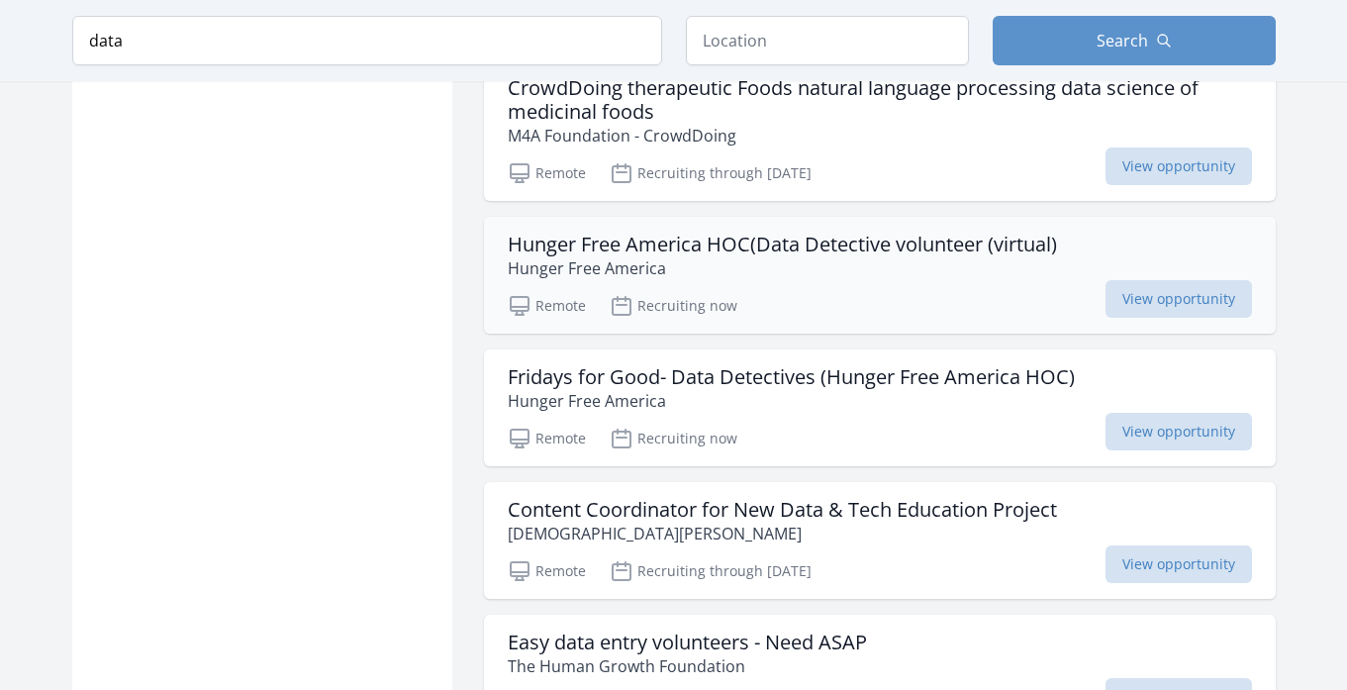
click at [660, 233] on h3 "Hunger Free America HOC(Data Detective volunteer (virtual)" at bounding box center [782, 245] width 549 height 24
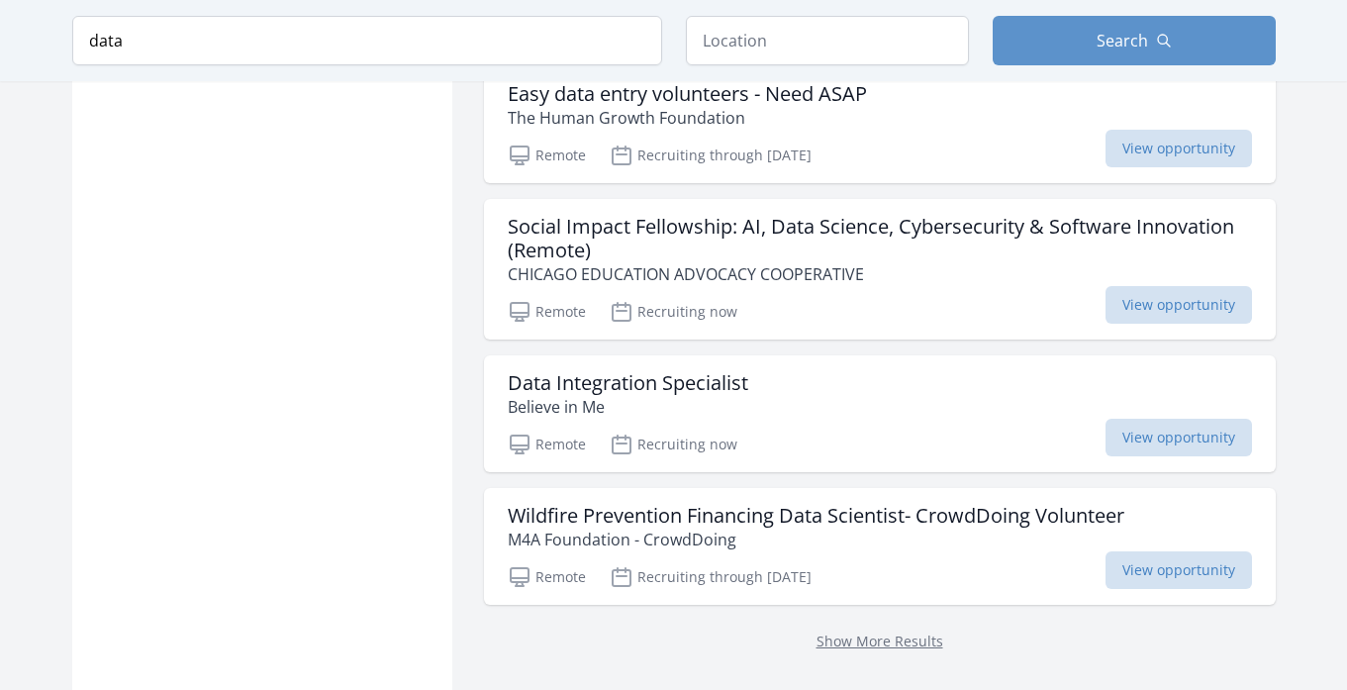
scroll to position [8153, 0]
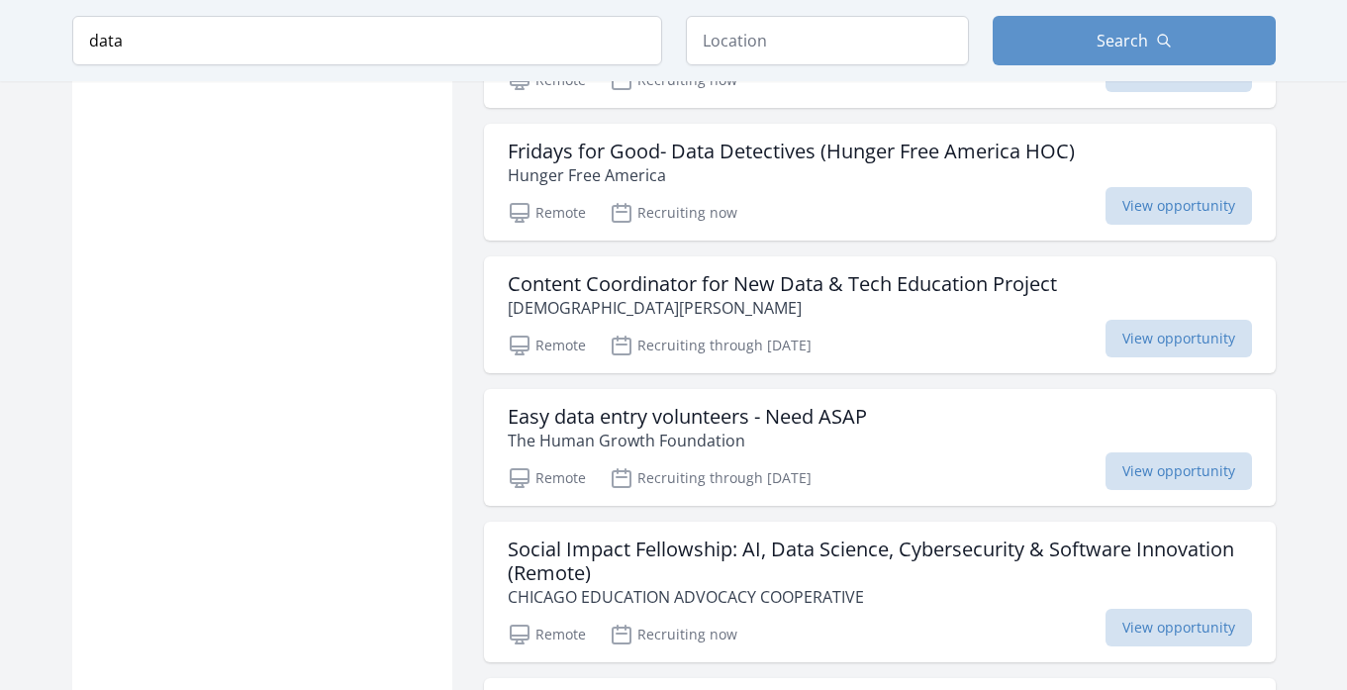
scroll to position [7828, 0]
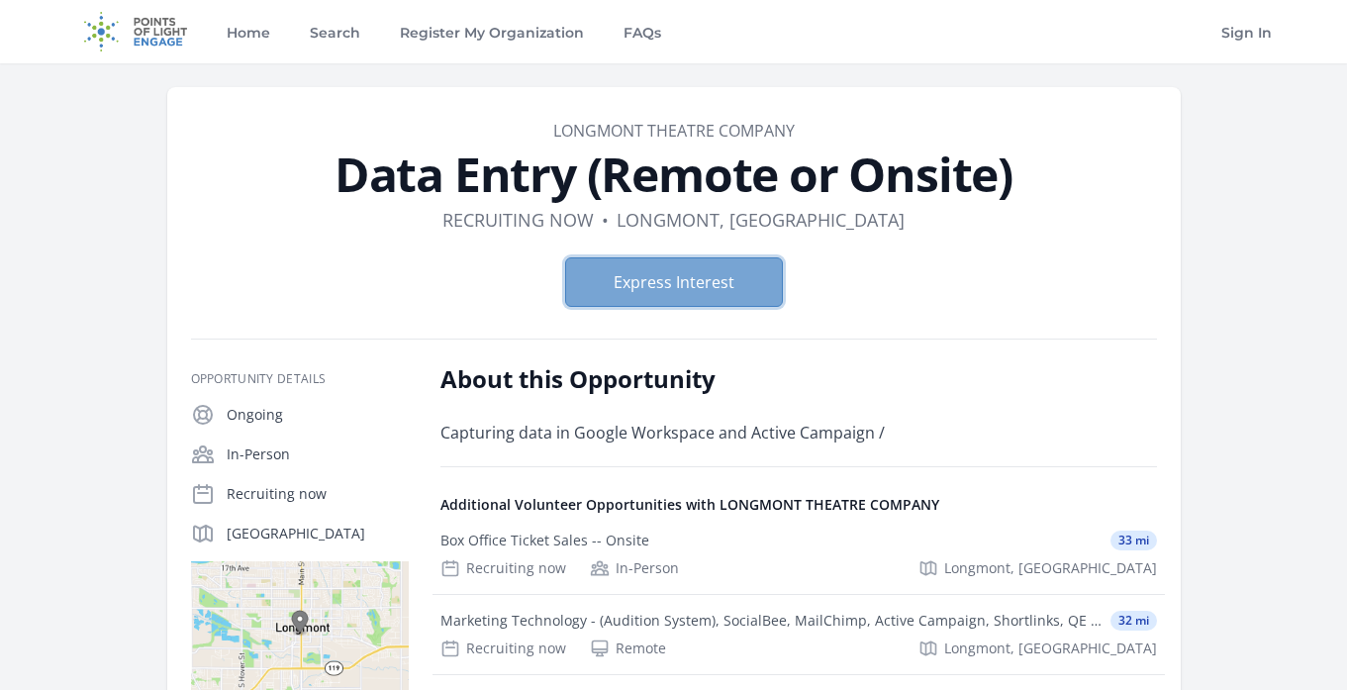
click at [699, 291] on button "Express Interest" at bounding box center [674, 282] width 218 height 50
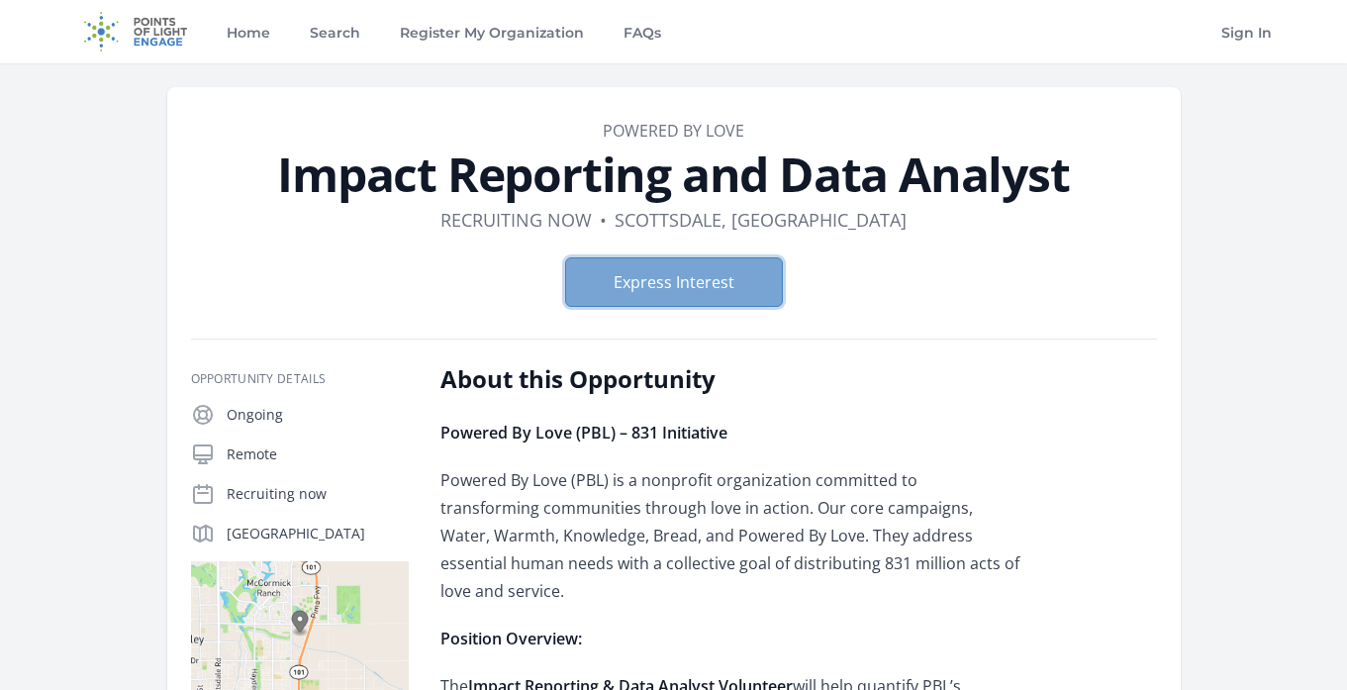
click at [706, 286] on button "Express Interest" at bounding box center [674, 282] width 218 height 50
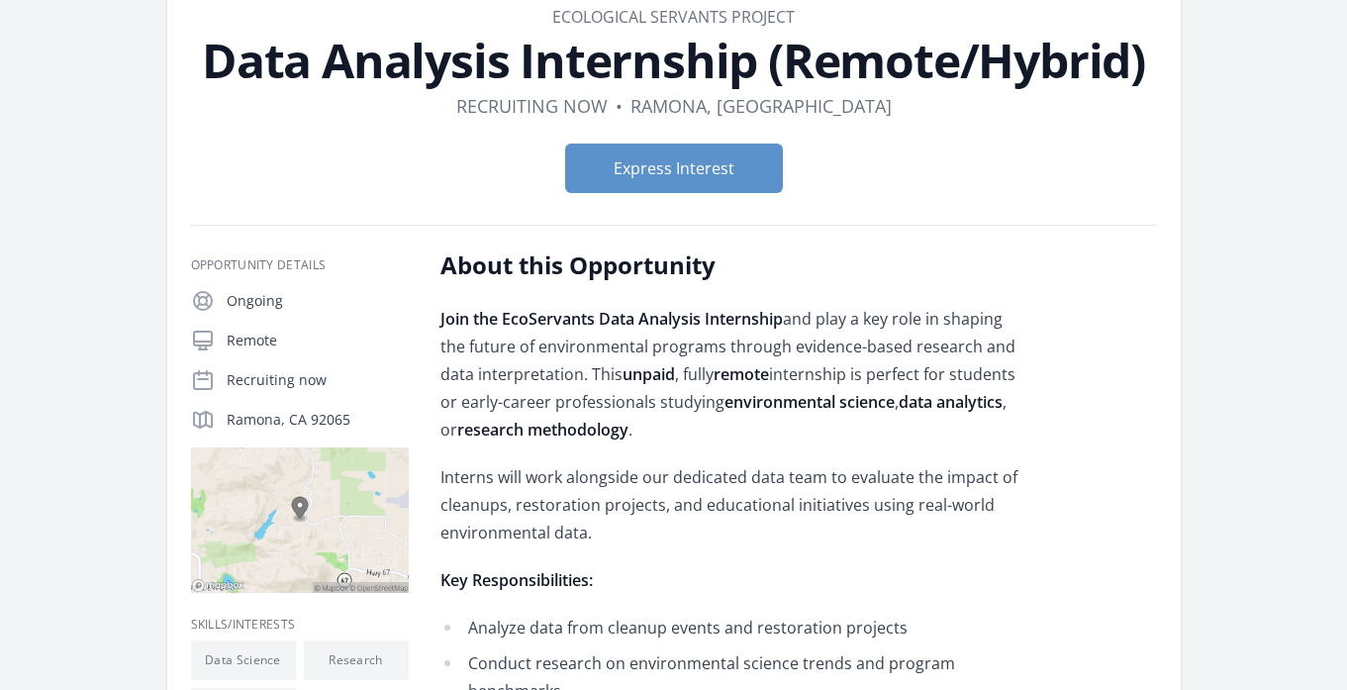
scroll to position [138, 0]
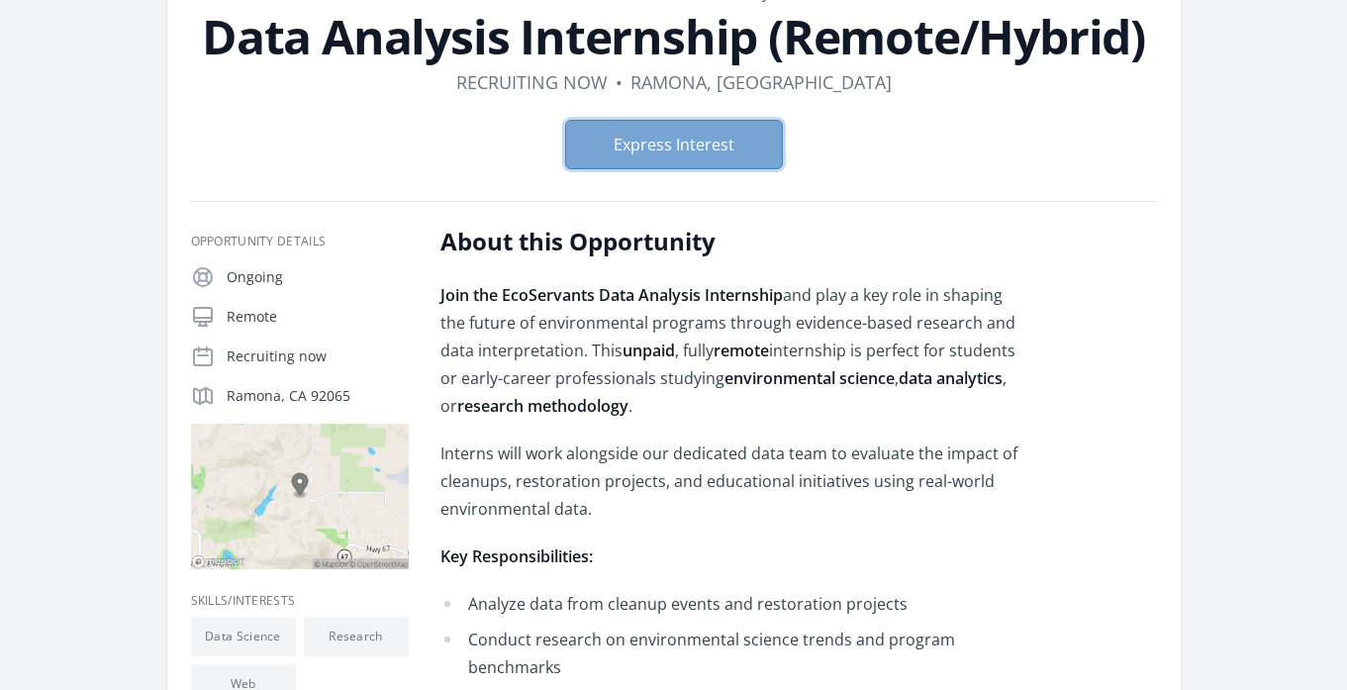
click at [724, 146] on button "Express Interest" at bounding box center [674, 145] width 218 height 50
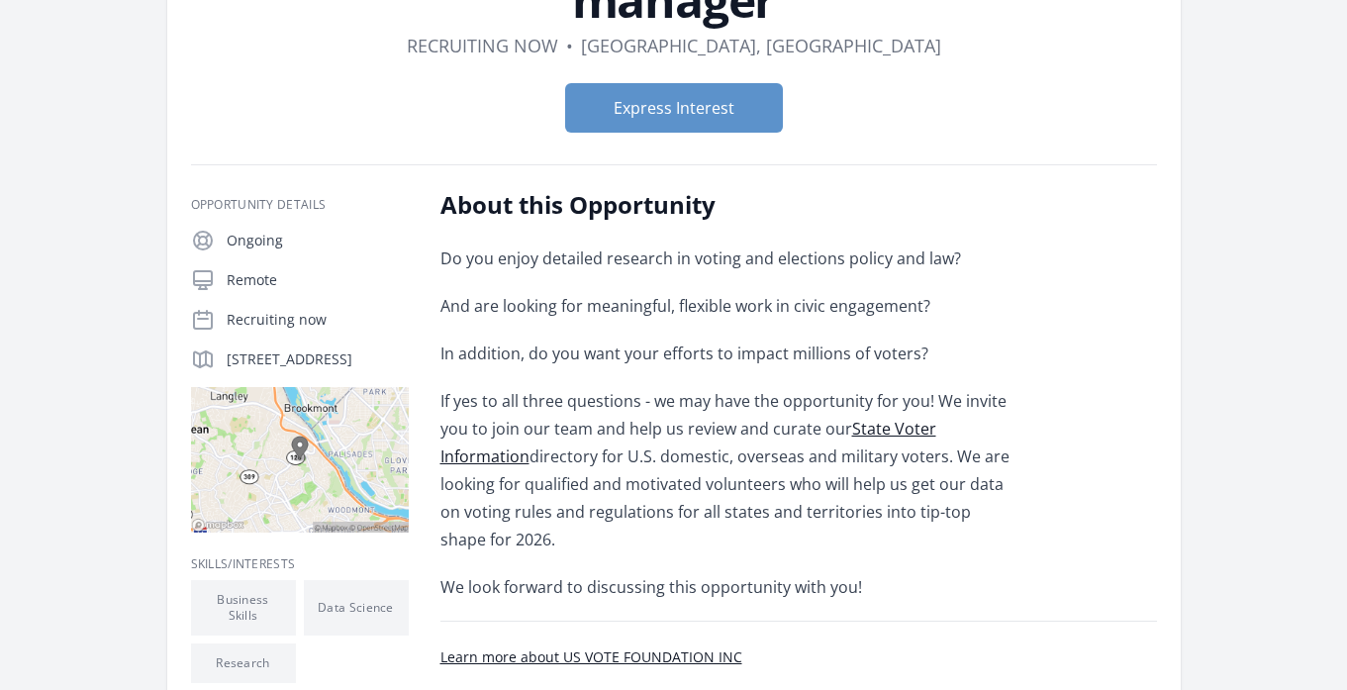
scroll to position [210, 0]
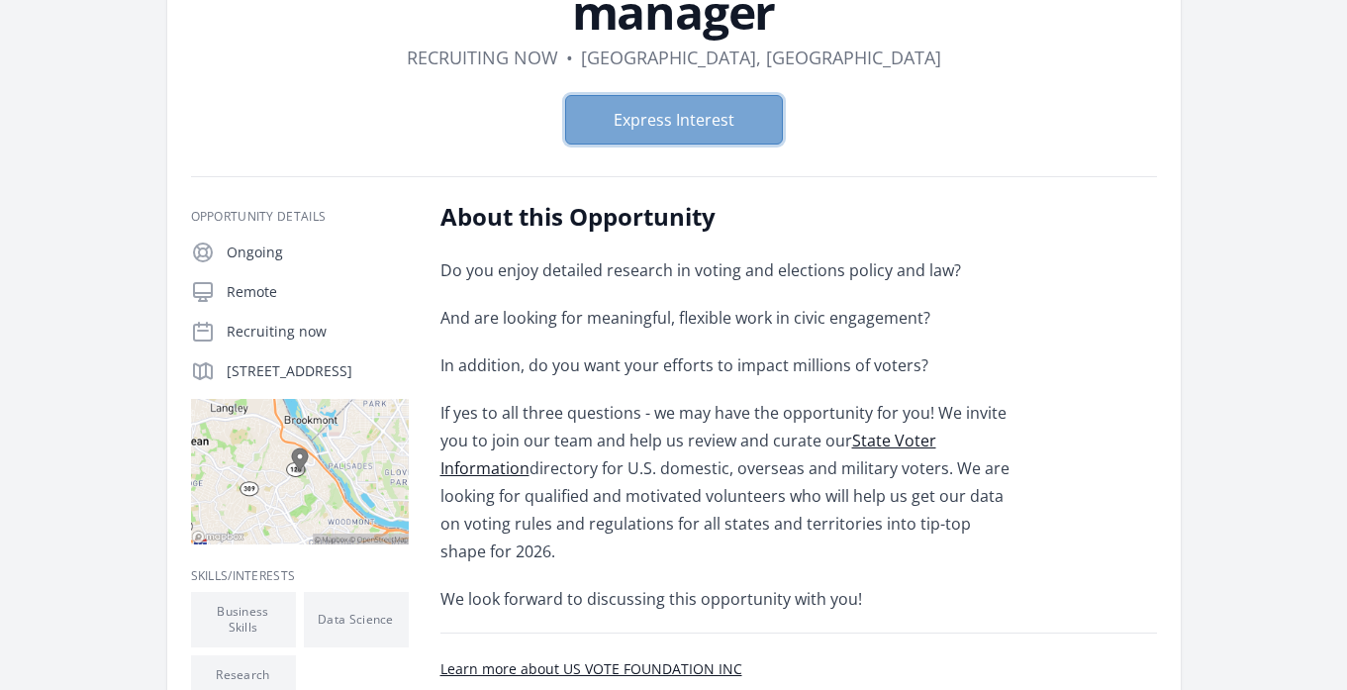
click at [657, 130] on button "Express Interest" at bounding box center [674, 120] width 218 height 50
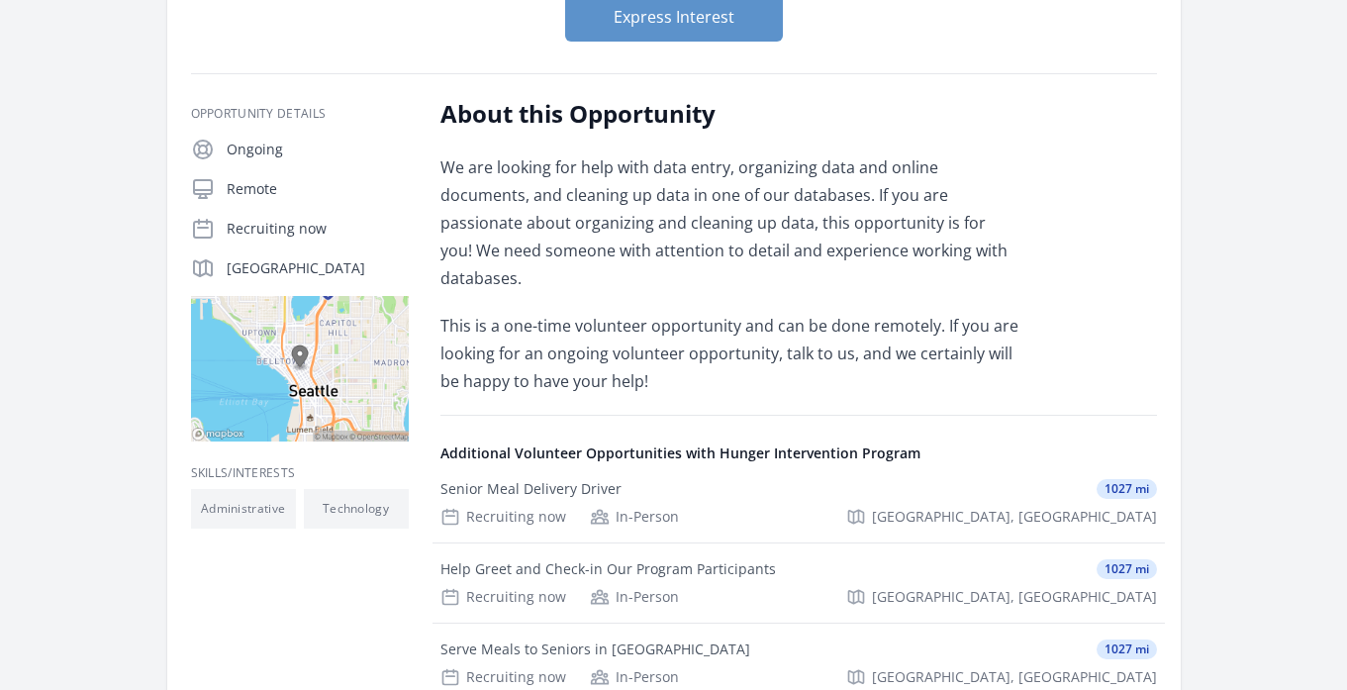
scroll to position [153, 0]
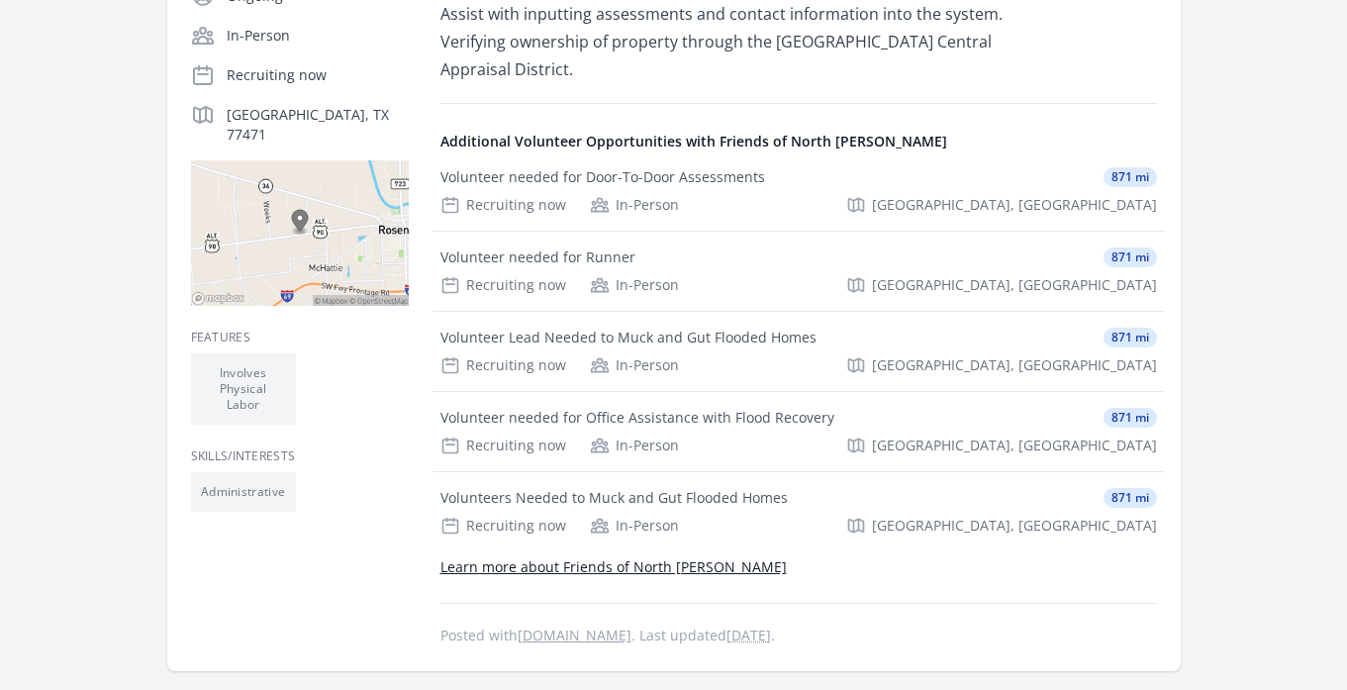
scroll to position [502, 0]
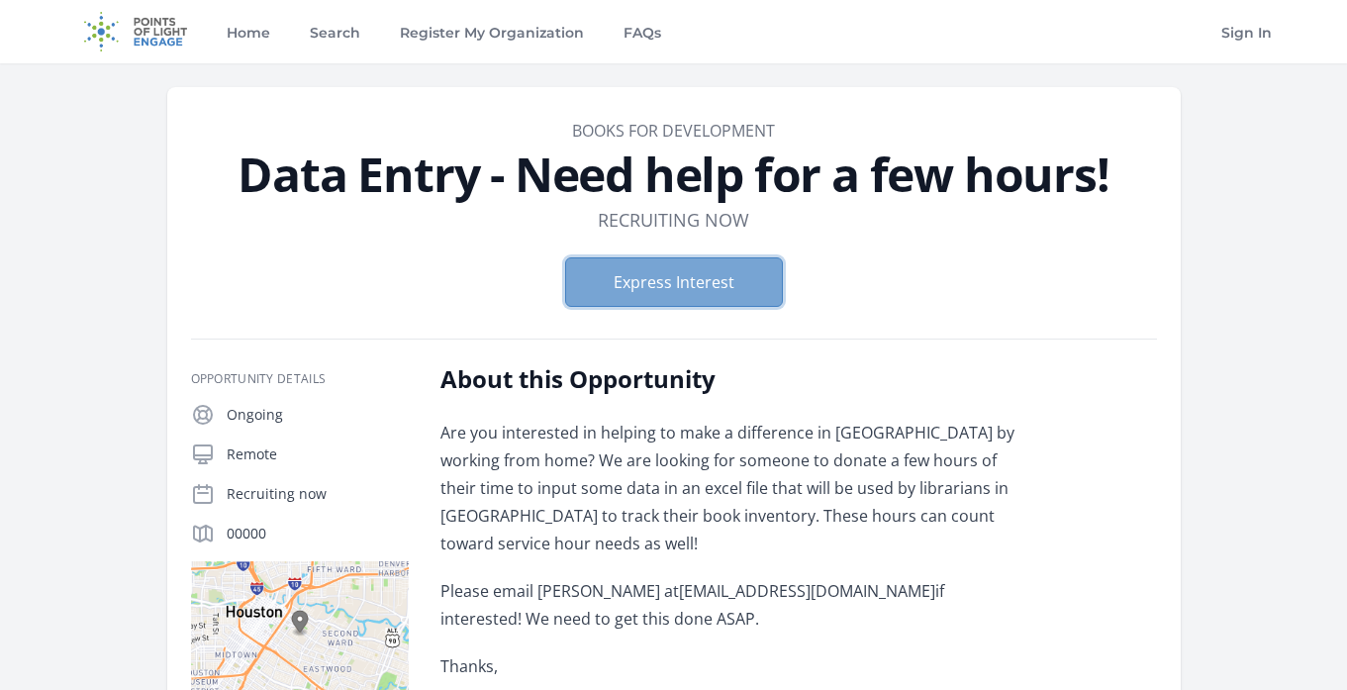
click at [695, 266] on button "Express Interest" at bounding box center [674, 282] width 218 height 50
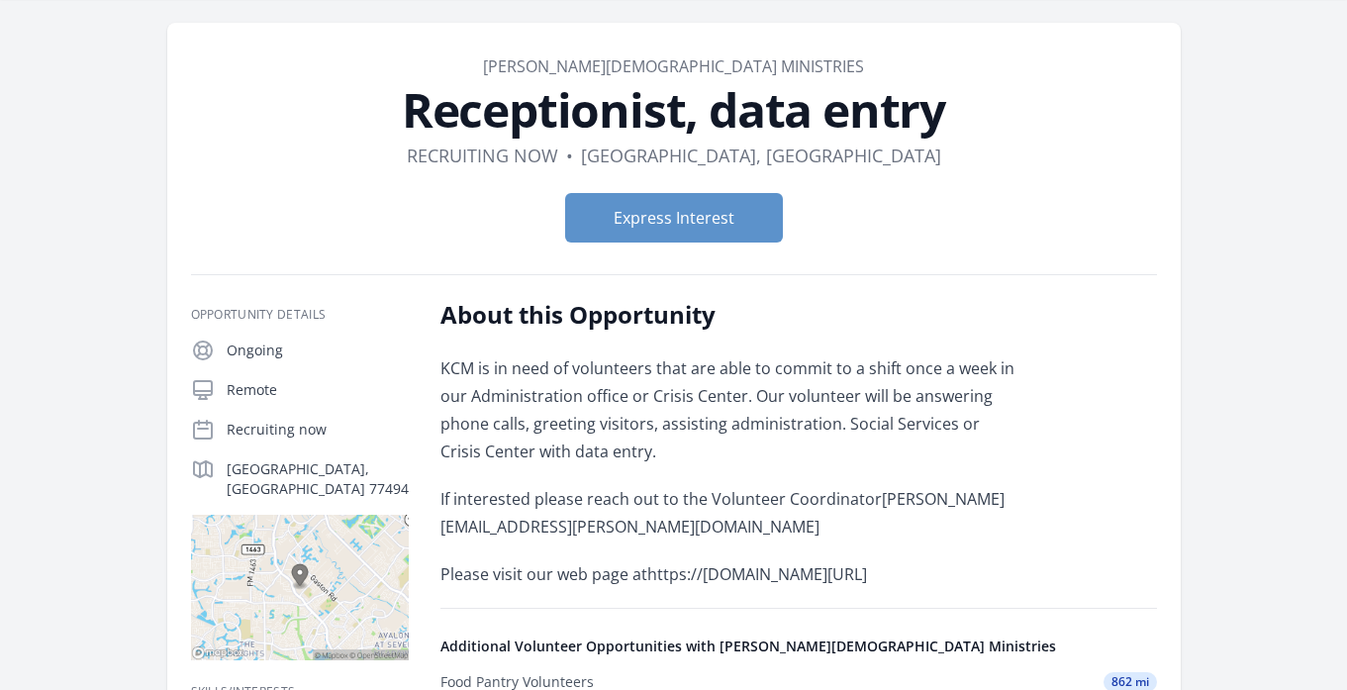
scroll to position [61, 0]
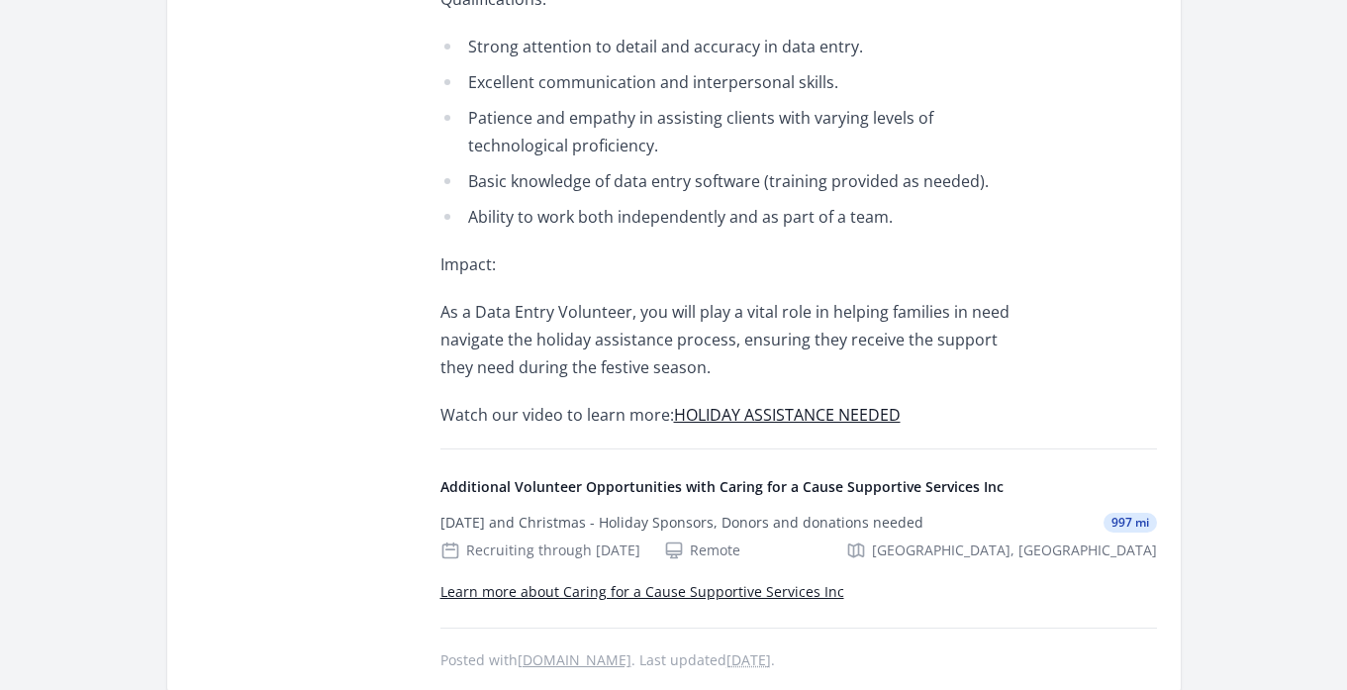
scroll to position [1225, 0]
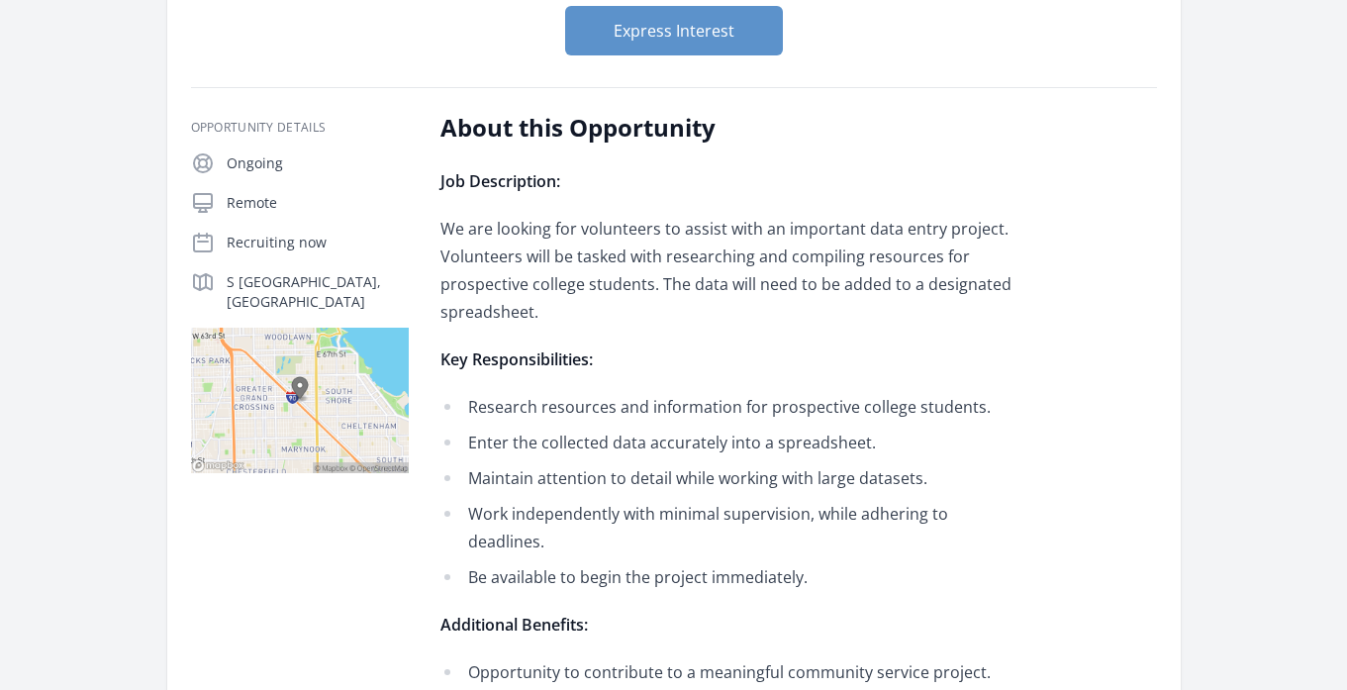
scroll to position [196, 0]
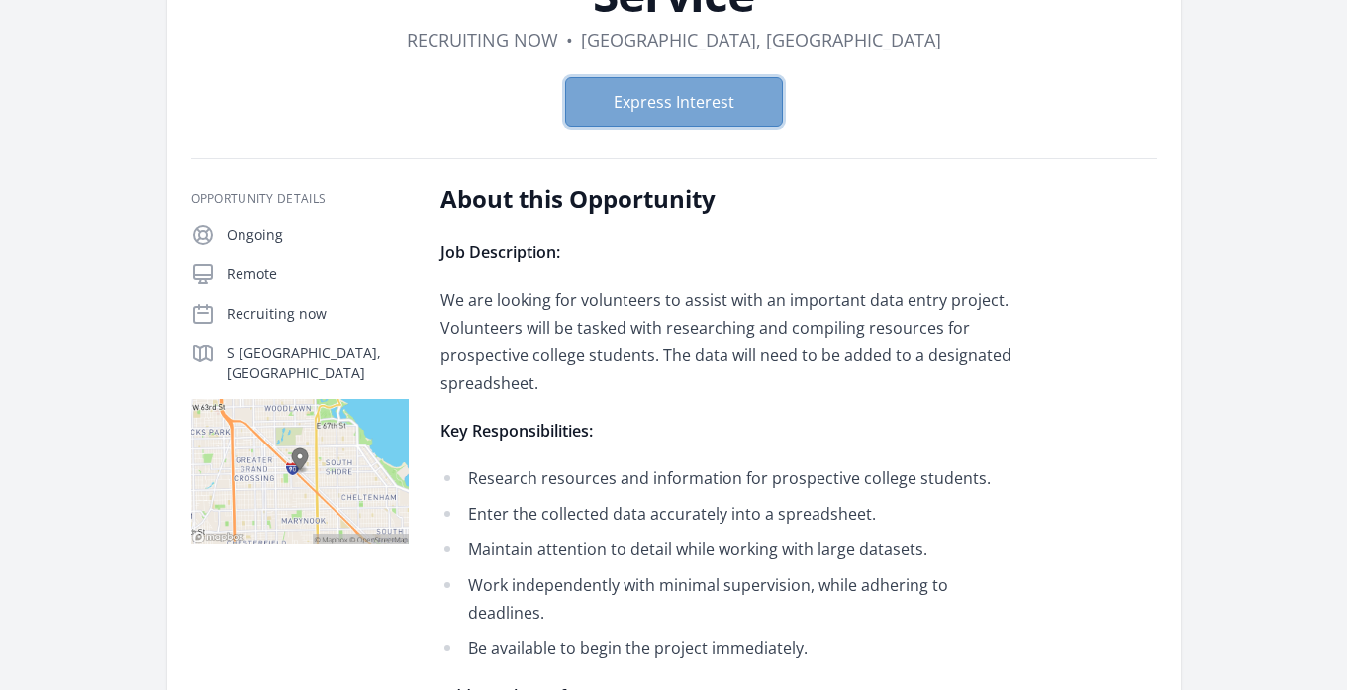
click at [666, 89] on button "Express Interest" at bounding box center [674, 102] width 218 height 50
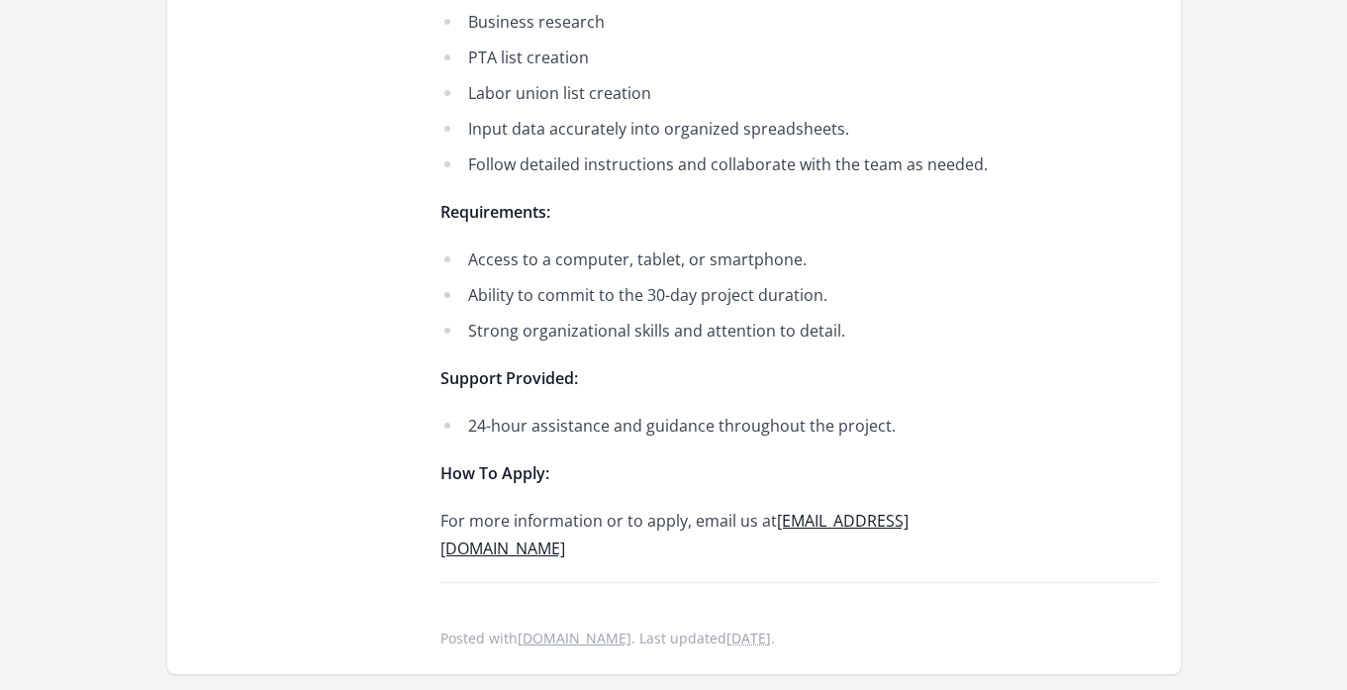
scroll to position [799, 0]
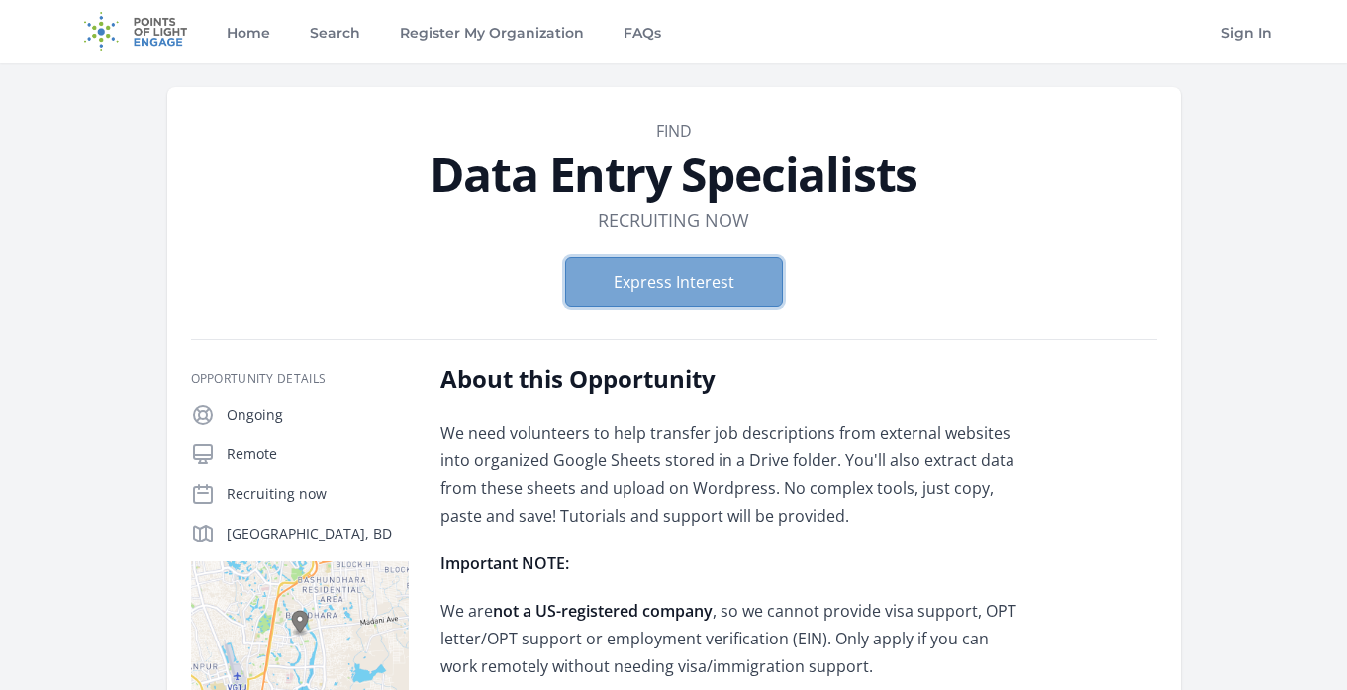
click at [650, 275] on button "Express Interest" at bounding box center [674, 282] width 218 height 50
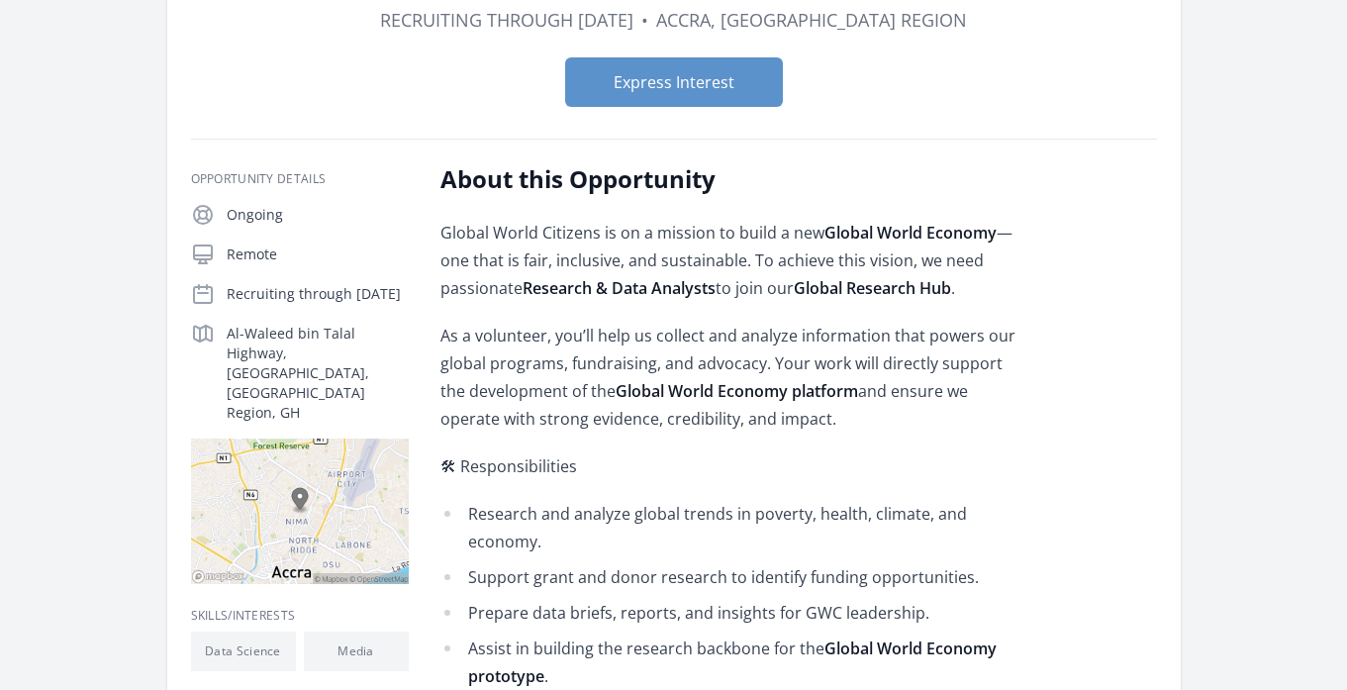
scroll to position [198, 0]
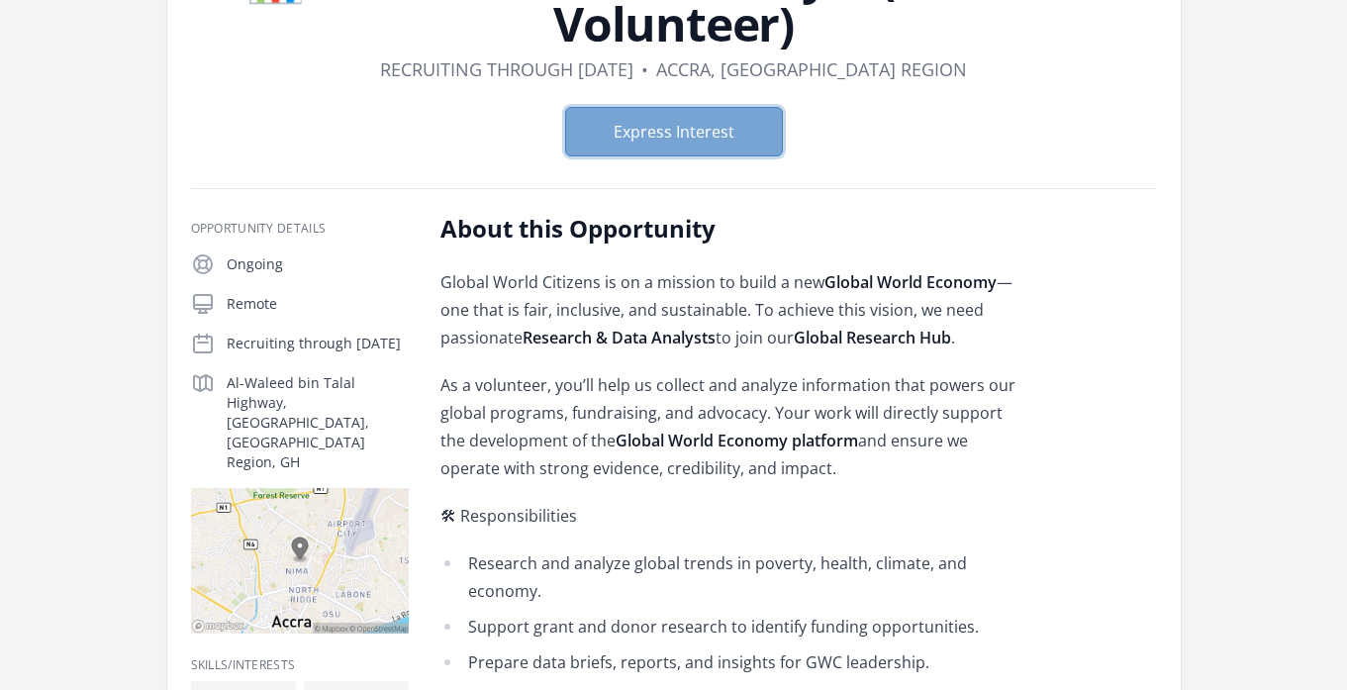
click at [660, 130] on button "Express Interest" at bounding box center [674, 132] width 218 height 50
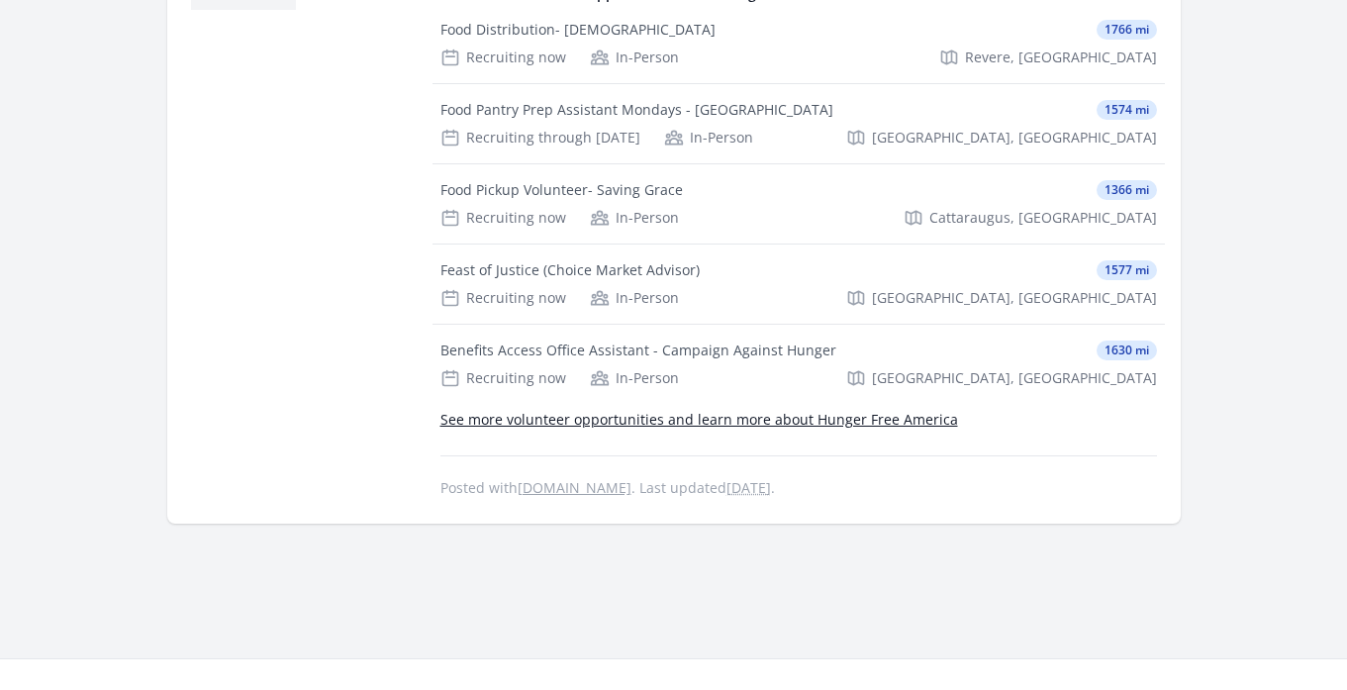
scroll to position [1117, 0]
